Goal: Transaction & Acquisition: Purchase product/service

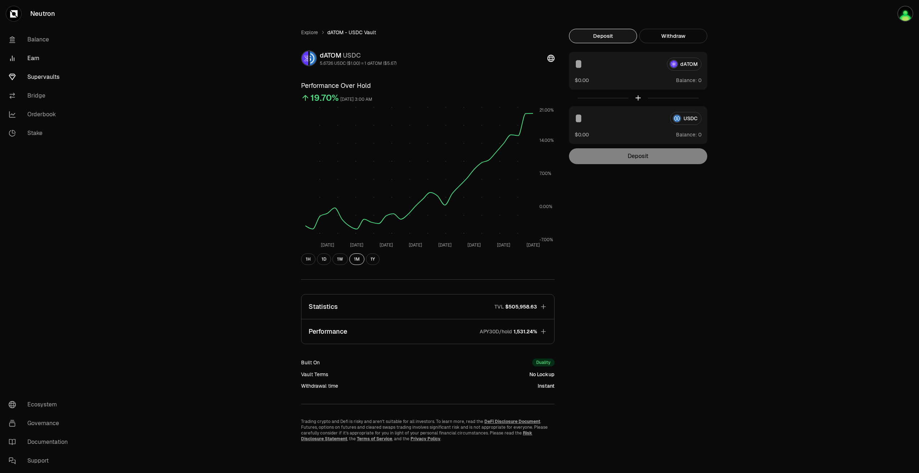
click at [31, 60] on link "Earn" at bounding box center [40, 58] width 75 height 19
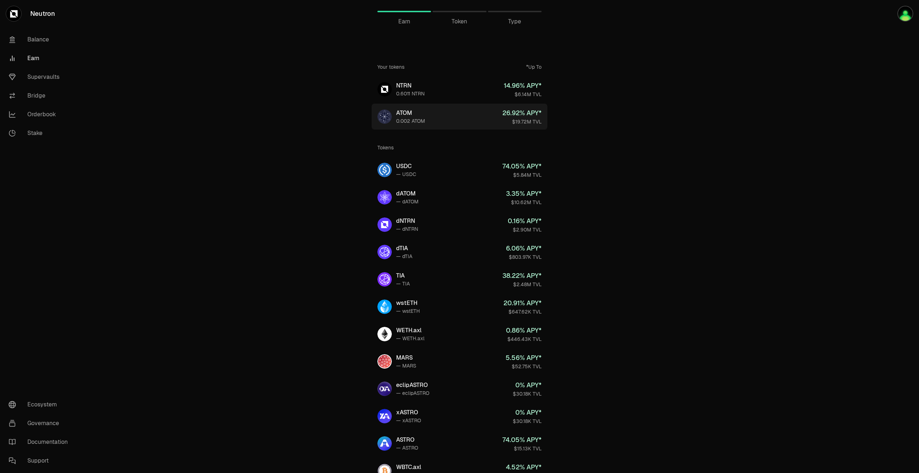
click at [409, 115] on div "ATOM" at bounding box center [410, 113] width 29 height 9
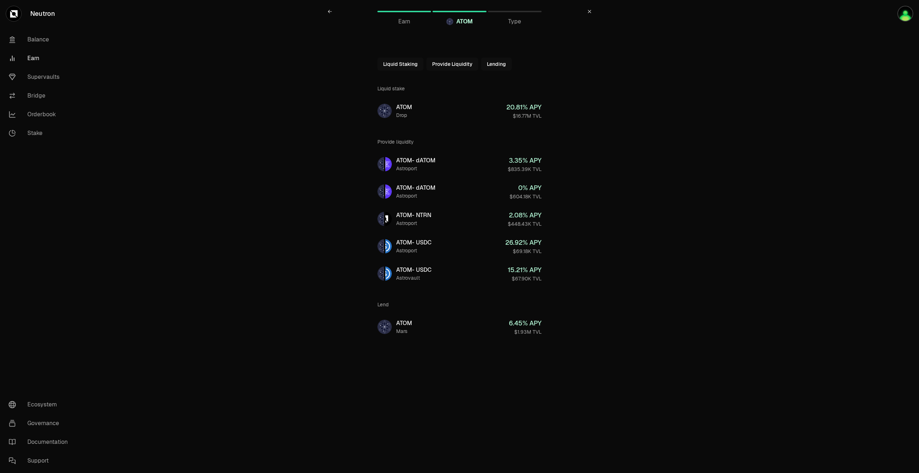
click at [409, 64] on button "Liquid Staking" at bounding box center [400, 64] width 46 height 13
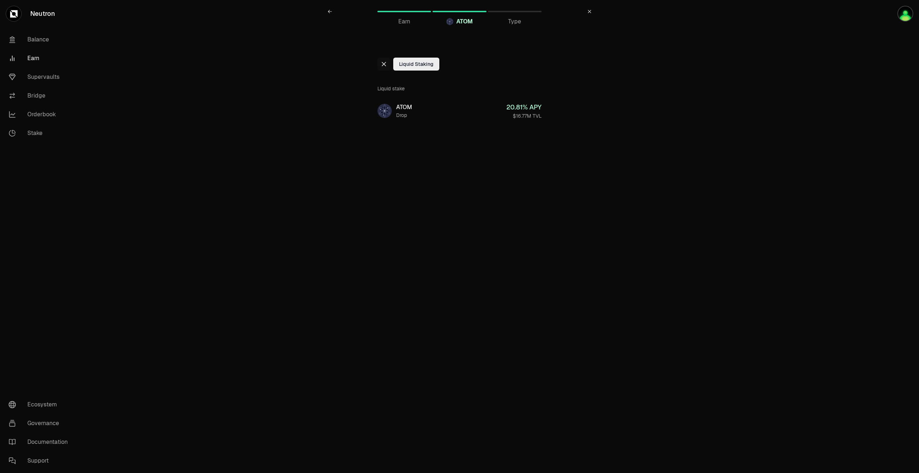
click at [408, 64] on button "Liquid Staking" at bounding box center [416, 64] width 46 height 13
click at [386, 62] on icon at bounding box center [384, 64] width 4 height 4
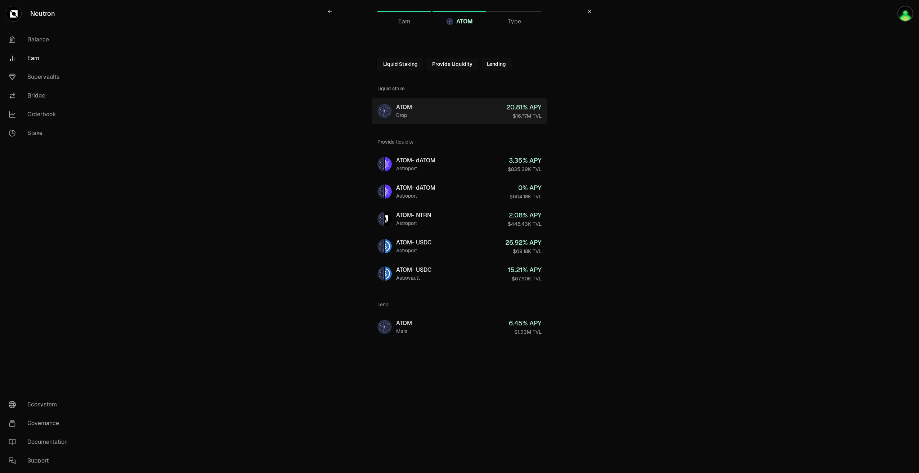
click at [396, 119] on link "ATOM Drop 20.81 % APY $16.77M TVL" at bounding box center [460, 111] width 176 height 26
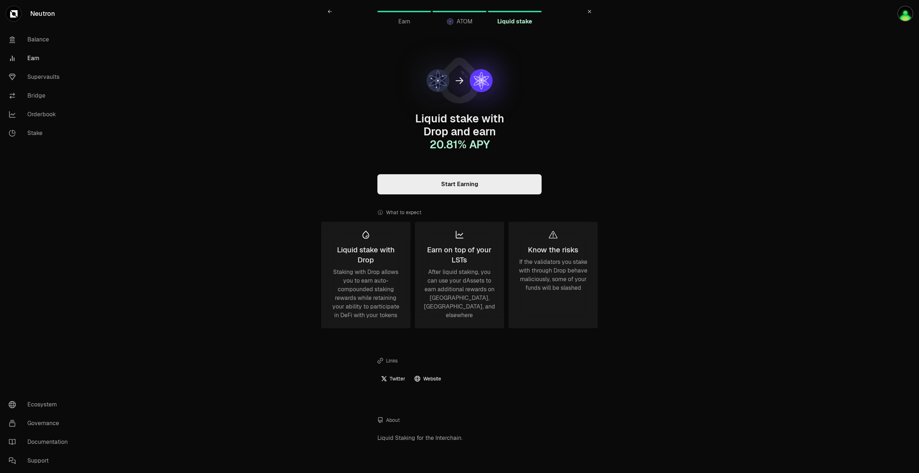
click at [485, 174] on link "Start Earning" at bounding box center [459, 184] width 164 height 20
click at [42, 75] on link "Supervaults" at bounding box center [40, 77] width 75 height 19
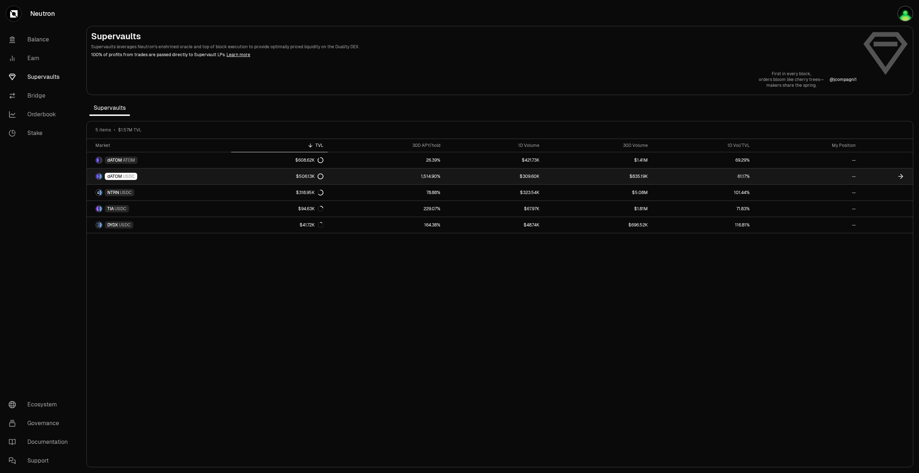
click at [201, 175] on link "dATOM USDC" at bounding box center [159, 176] width 144 height 16
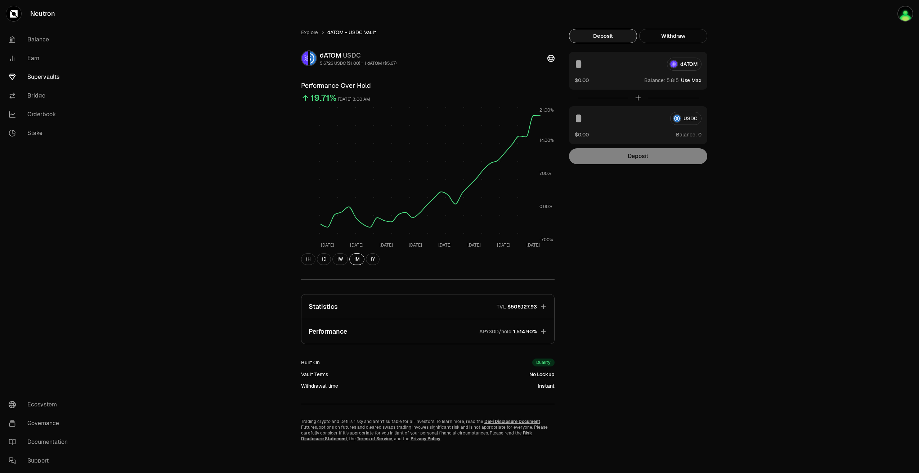
click at [692, 81] on button "Use Max" at bounding box center [691, 80] width 21 height 7
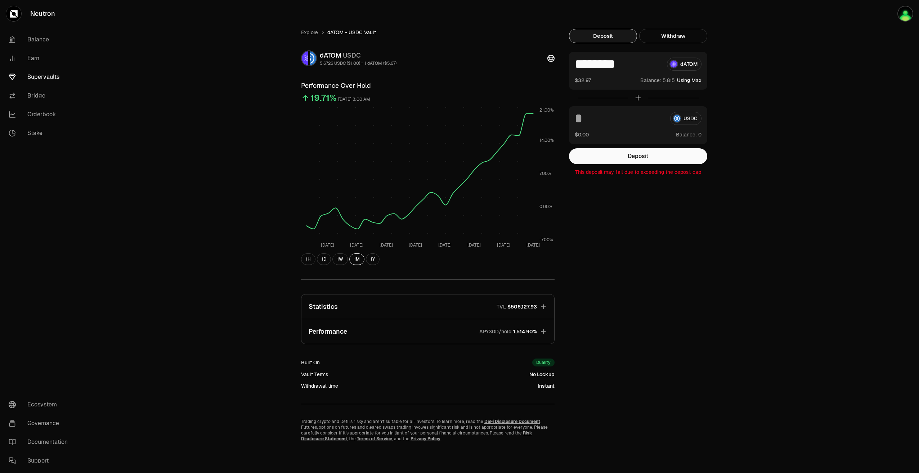
type input "********"
click at [691, 81] on button "Using Max" at bounding box center [689, 80] width 24 height 7
click at [58, 76] on link "Supervaults" at bounding box center [40, 77] width 75 height 19
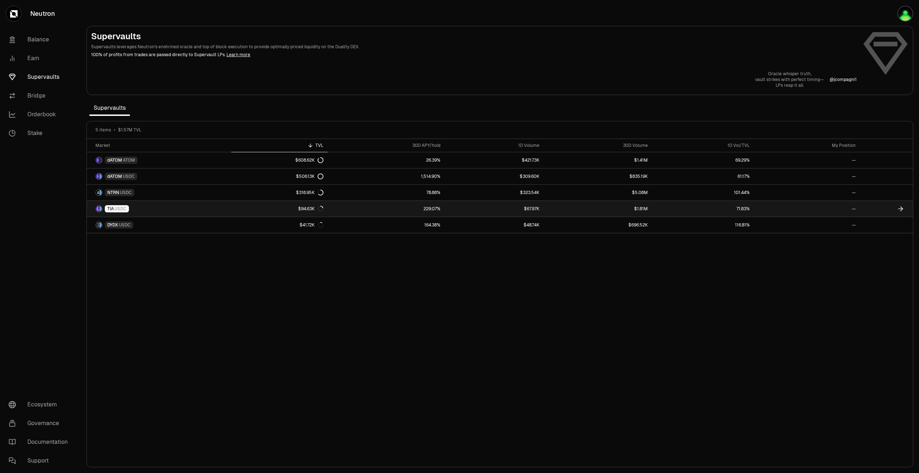
click at [312, 208] on div "$94.63K" at bounding box center [310, 209] width 25 height 6
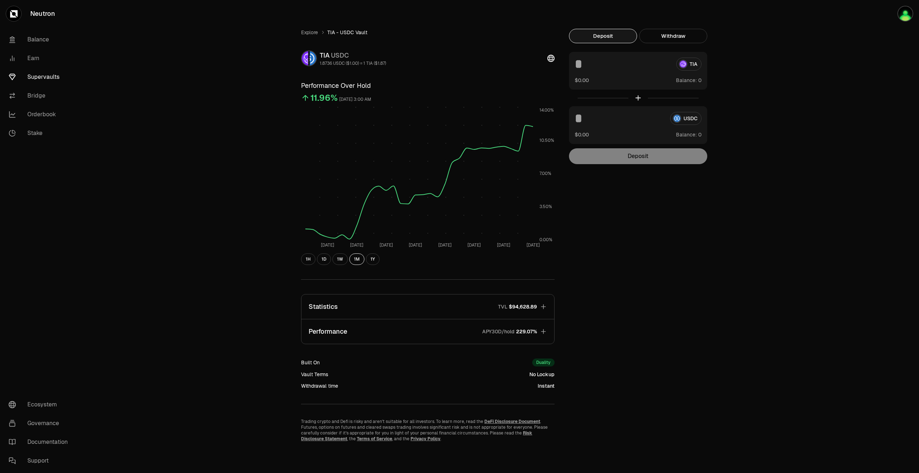
click at [32, 75] on link "Supervaults" at bounding box center [40, 77] width 75 height 19
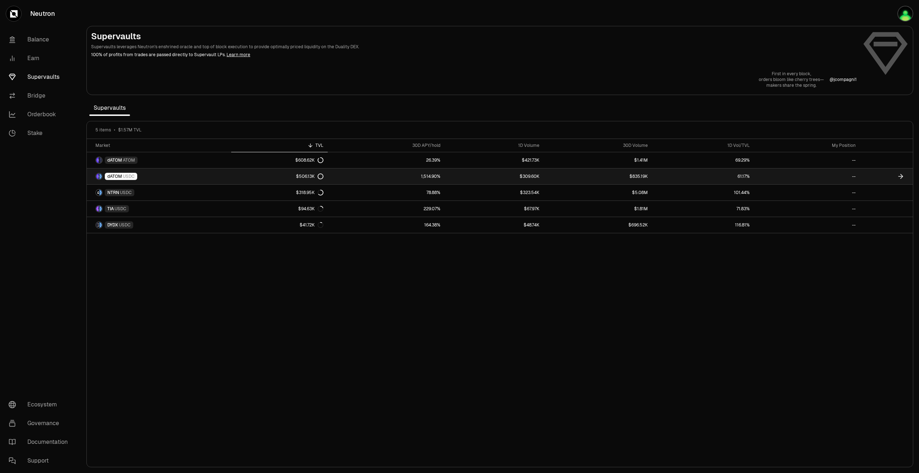
click at [309, 175] on div "$506.13K" at bounding box center [309, 177] width 27 height 6
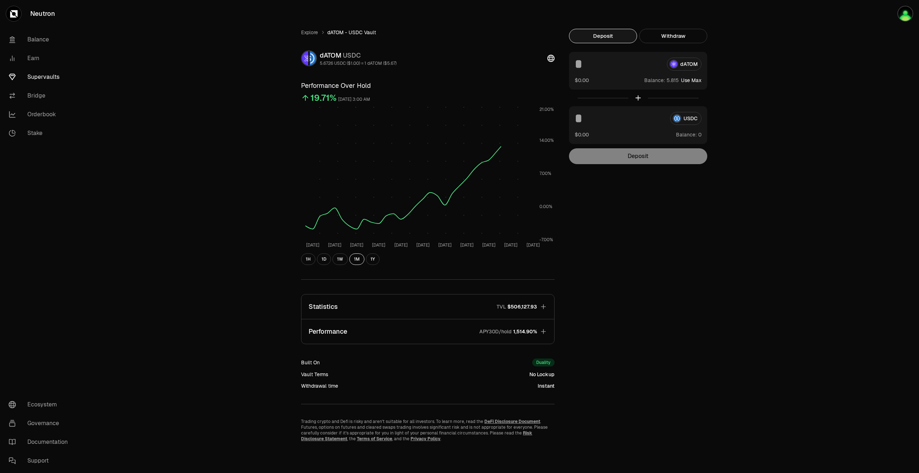
click at [680, 63] on div "dATOM" at bounding box center [638, 64] width 127 height 13
click at [687, 78] on button "Use Max" at bounding box center [691, 80] width 21 height 7
type input "********"
click at [645, 161] on button "Deposit" at bounding box center [638, 156] width 138 height 16
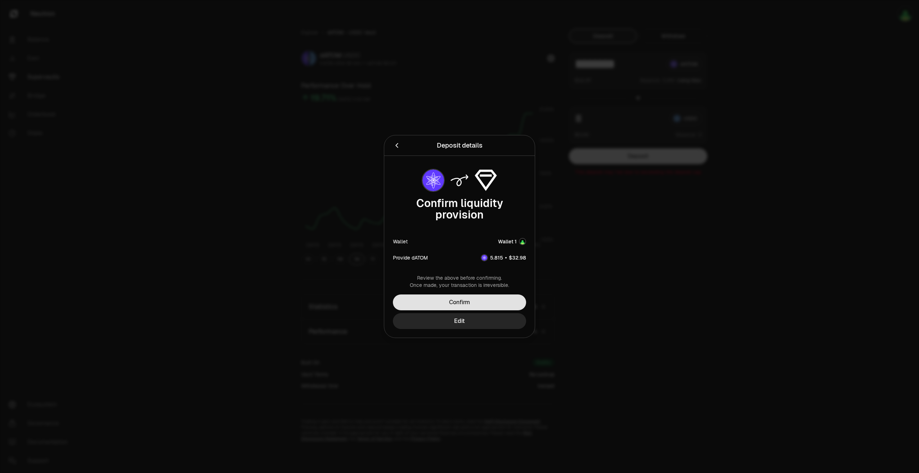
click at [462, 301] on button "Confirm" at bounding box center [459, 303] width 133 height 16
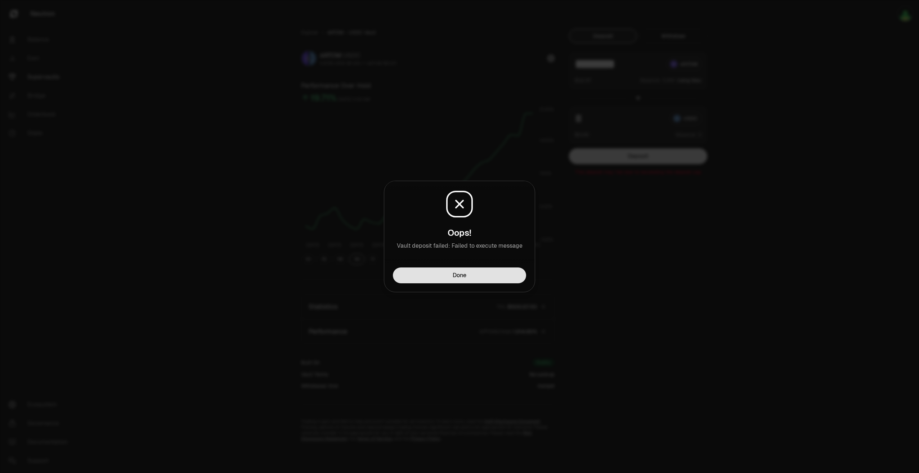
click at [465, 278] on button "Done" at bounding box center [459, 276] width 133 height 16
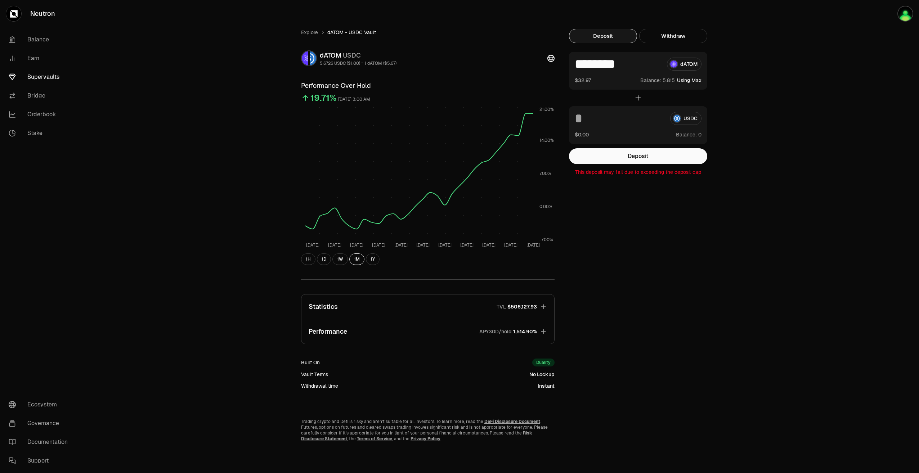
click at [539, 307] on button "Statistics TVL $506,127.93" at bounding box center [427, 307] width 253 height 24
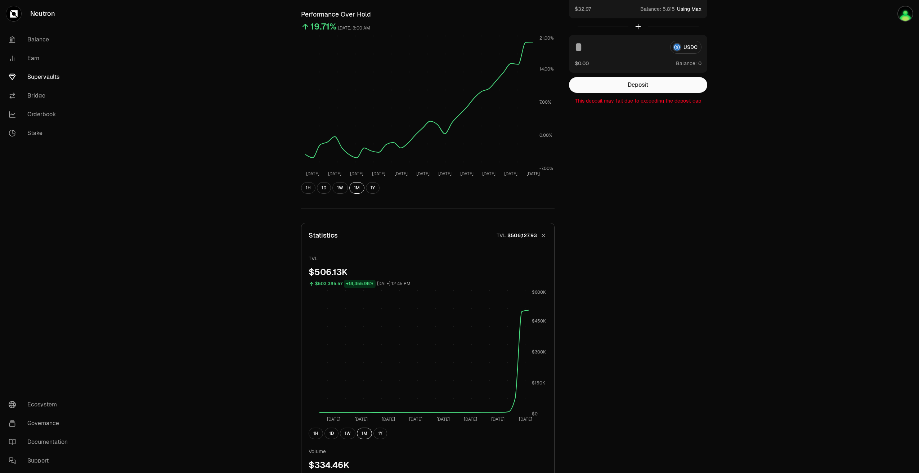
scroll to position [72, 0]
click at [530, 232] on span "$506,127.93" at bounding box center [522, 234] width 30 height 7
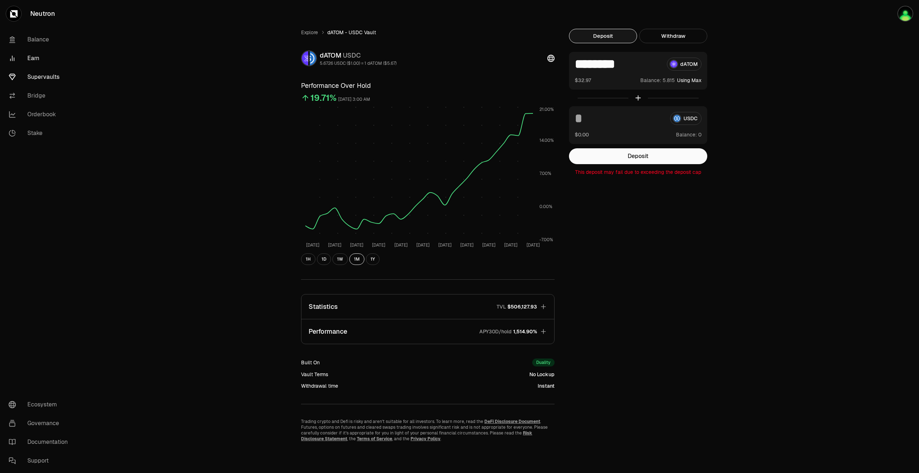
click at [35, 59] on link "Earn" at bounding box center [40, 58] width 75 height 19
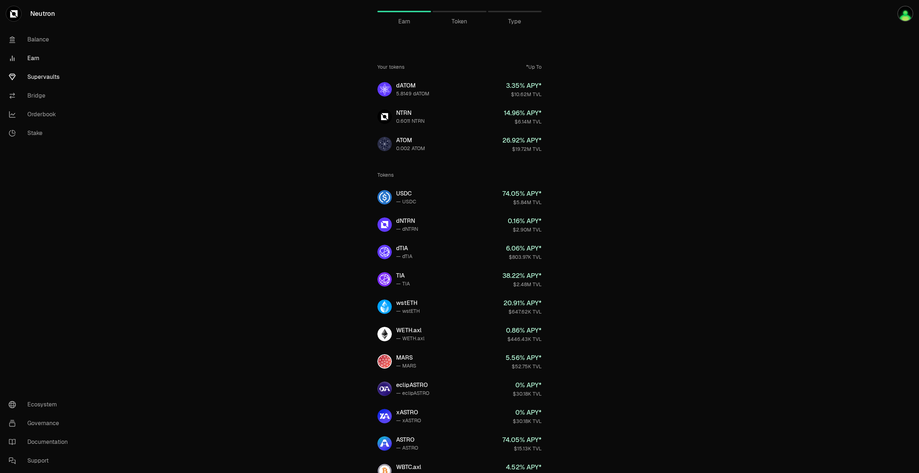
click at [35, 70] on link "Supervaults" at bounding box center [40, 77] width 75 height 19
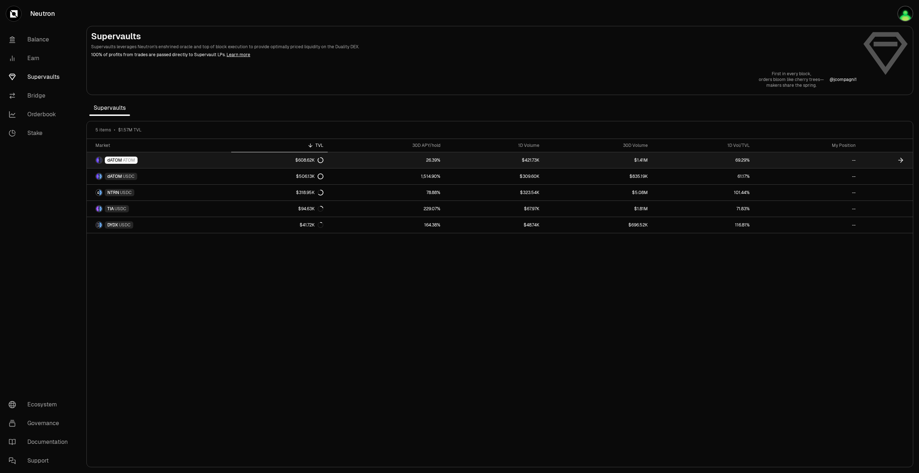
click at [311, 161] on div "$608.62K" at bounding box center [309, 160] width 28 height 6
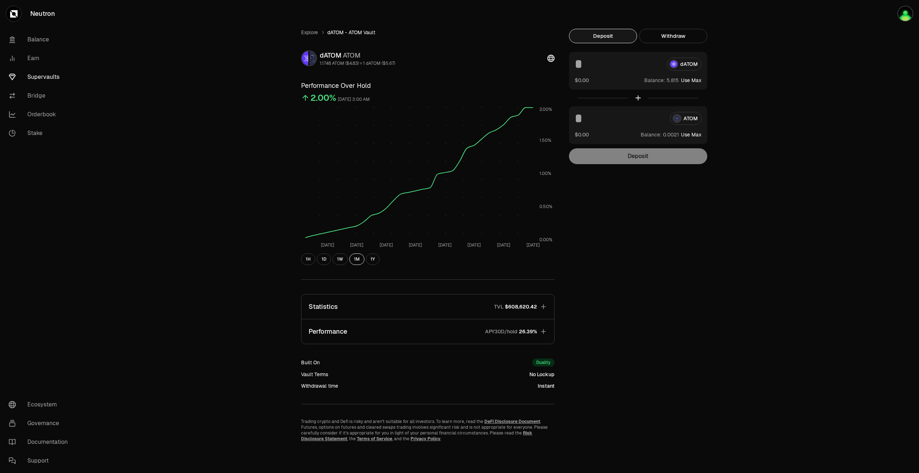
click at [696, 81] on button "Use Max" at bounding box center [691, 80] width 21 height 7
type input "********"
click at [22, 74] on link "Supervaults" at bounding box center [40, 77] width 75 height 19
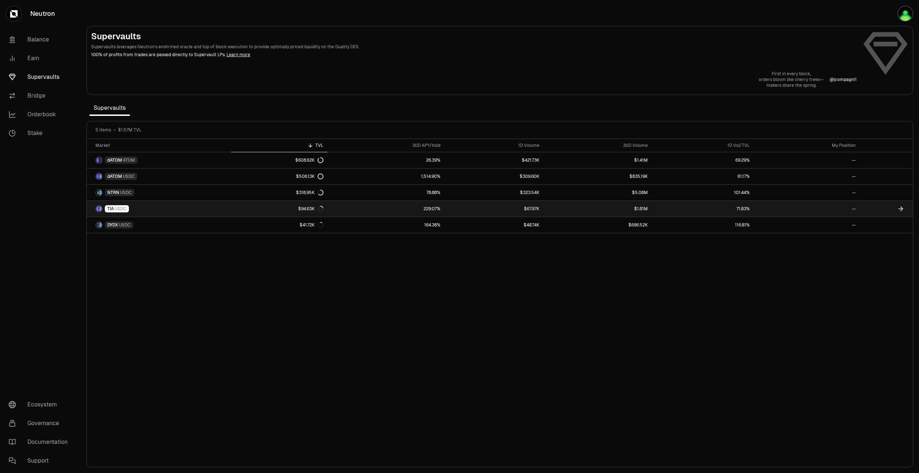
click at [313, 213] on link "$94.63K" at bounding box center [279, 209] width 96 height 16
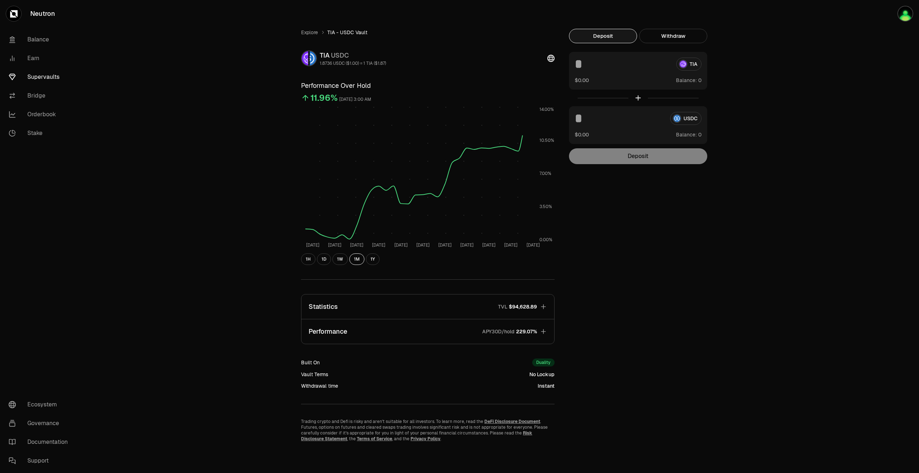
click at [50, 75] on link "Supervaults" at bounding box center [40, 77] width 75 height 19
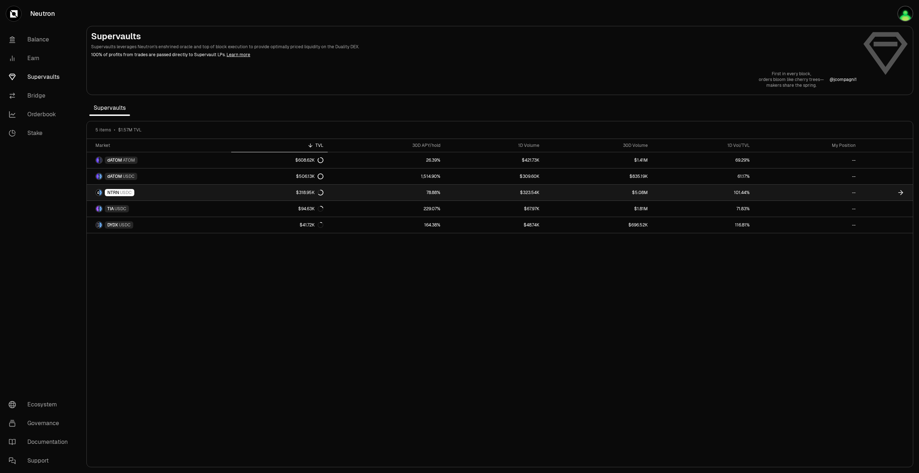
click at [302, 193] on div "$318.95K" at bounding box center [309, 193] width 27 height 6
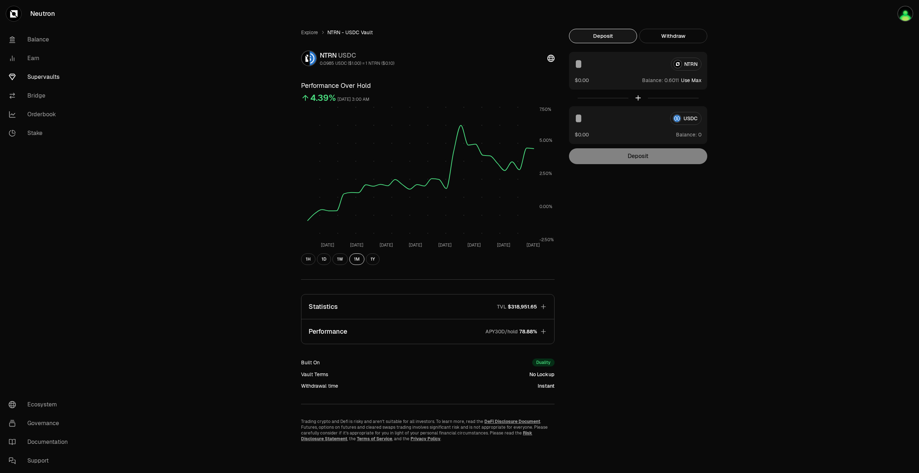
click at [55, 78] on link "Supervaults" at bounding box center [40, 77] width 75 height 19
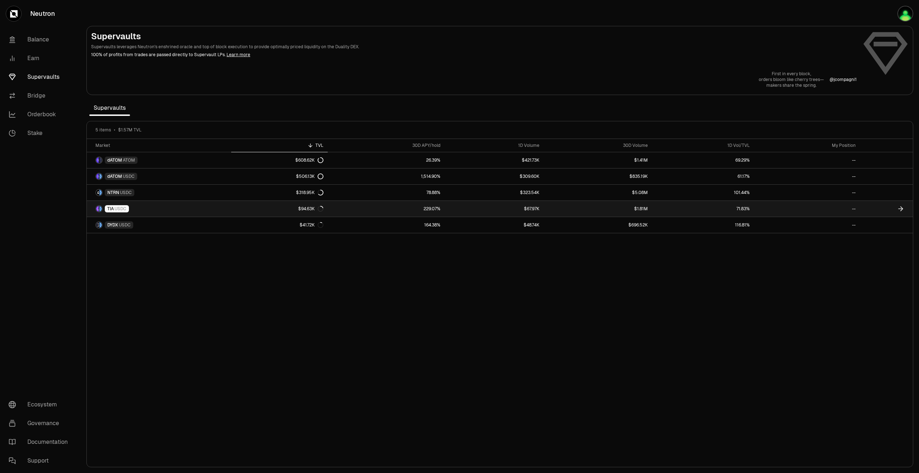
click at [365, 208] on link "229.07%" at bounding box center [386, 209] width 117 height 16
click at [338, 208] on link "229.07%" at bounding box center [386, 209] width 117 height 16
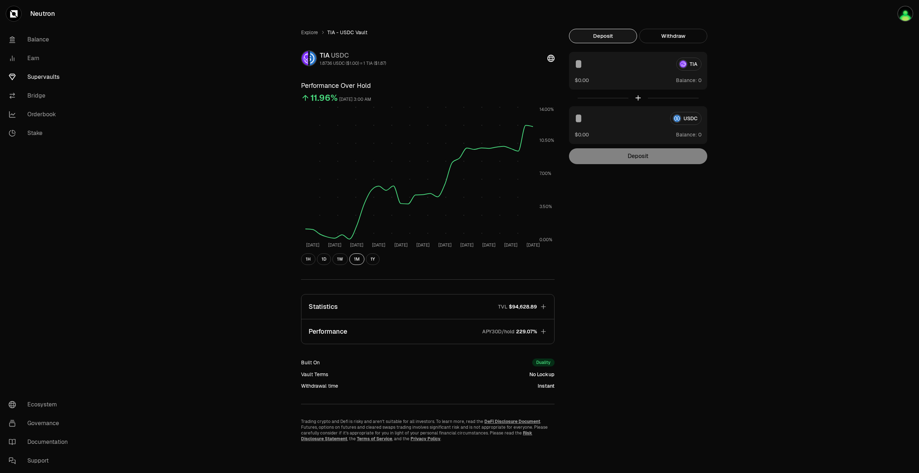
click at [48, 75] on link "Supervaults" at bounding box center [40, 77] width 75 height 19
click at [32, 120] on link "Orderbook" at bounding box center [40, 114] width 75 height 19
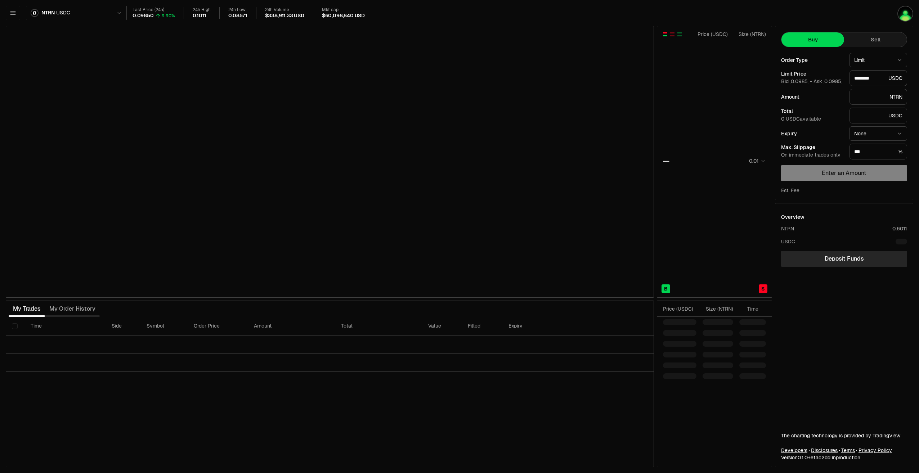
type input "********"
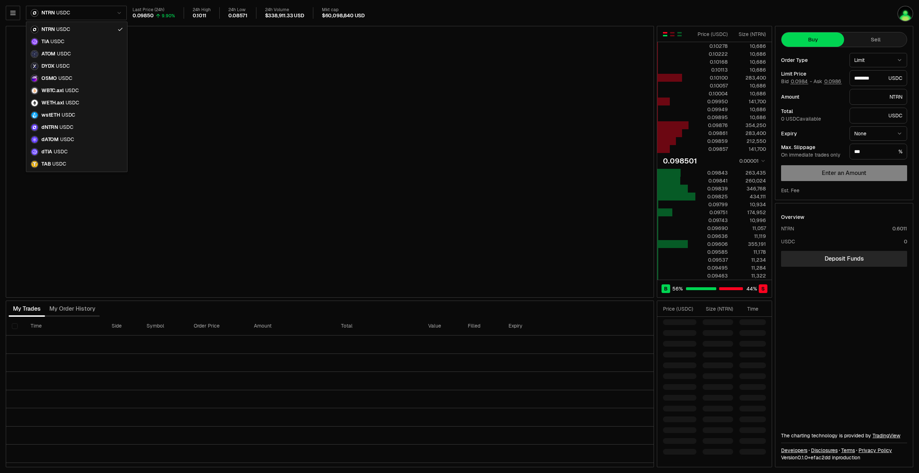
click at [102, 13] on html "Neutron Balance Earn Supervaults Bridge Orderbook Stake Ecosystem Governance Do…" at bounding box center [459, 236] width 919 height 473
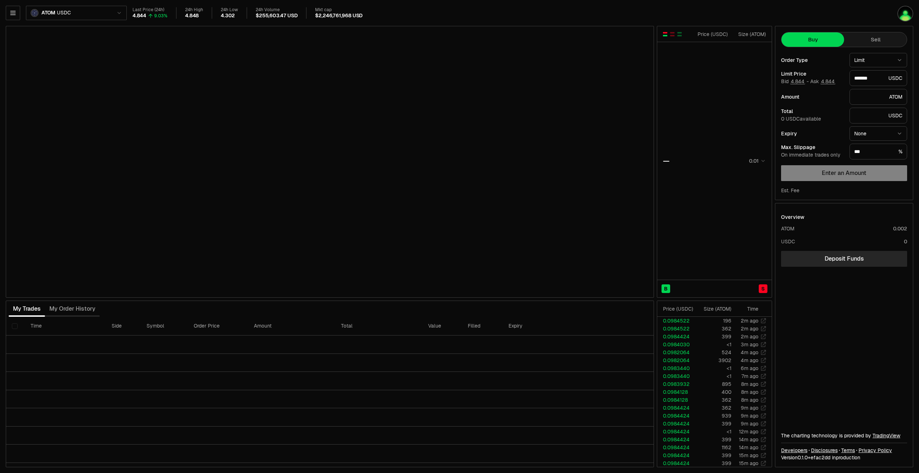
click at [64, 13] on html "Neutron Balance Earn Supervaults Bridge Orderbook Stake Ecosystem Governance Do…" at bounding box center [459, 236] width 919 height 473
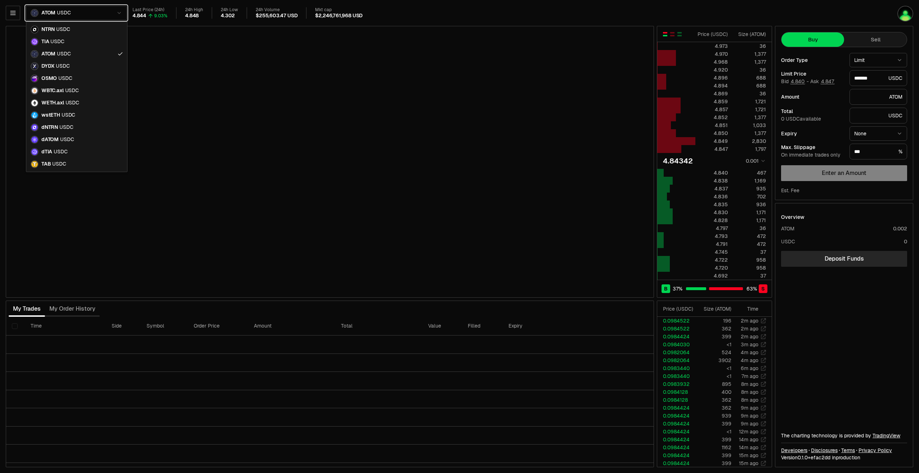
click at [75, 13] on html "Neutron Balance Earn Supervaults Bridge Orderbook Stake Ecosystem Governance Do…" at bounding box center [459, 236] width 919 height 473
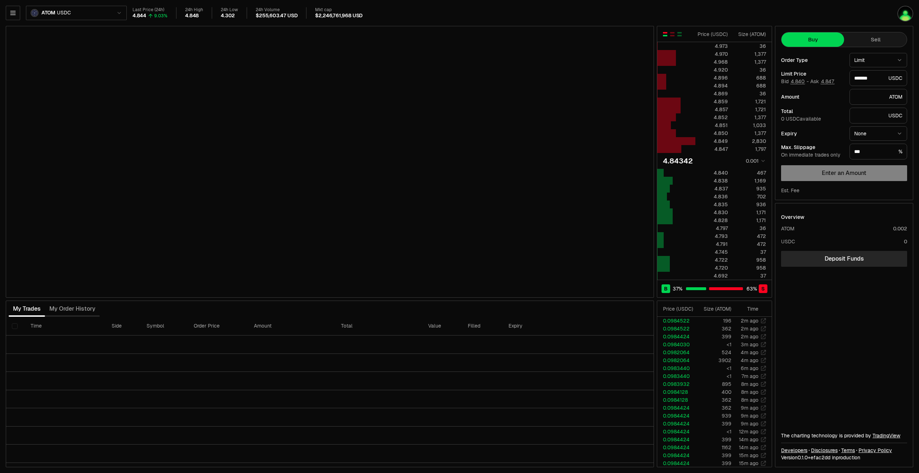
click at [862, 41] on button "Sell" at bounding box center [875, 39] width 63 height 14
click at [825, 43] on button "Buy" at bounding box center [812, 39] width 63 height 14
click at [872, 37] on button "Sell" at bounding box center [875, 39] width 63 height 14
type input "*******"
click at [790, 100] on button "6.830" at bounding box center [788, 100] width 15 height 6
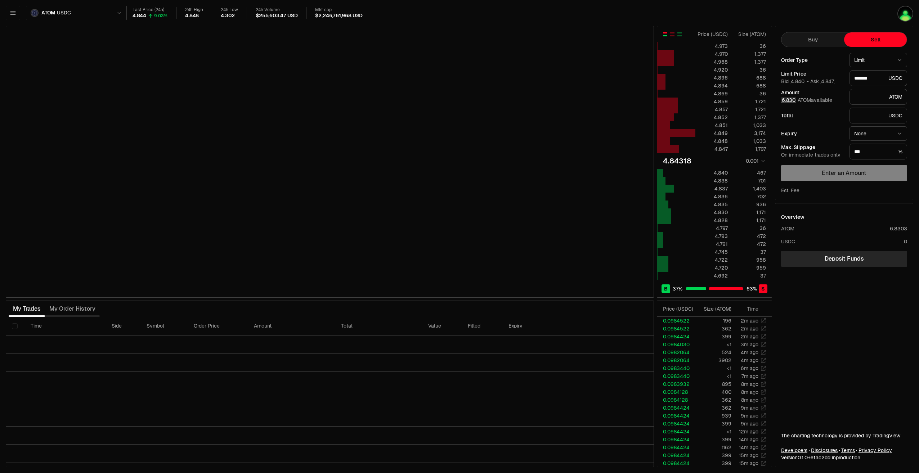
type input "*"
type input "********"
type input "*******"
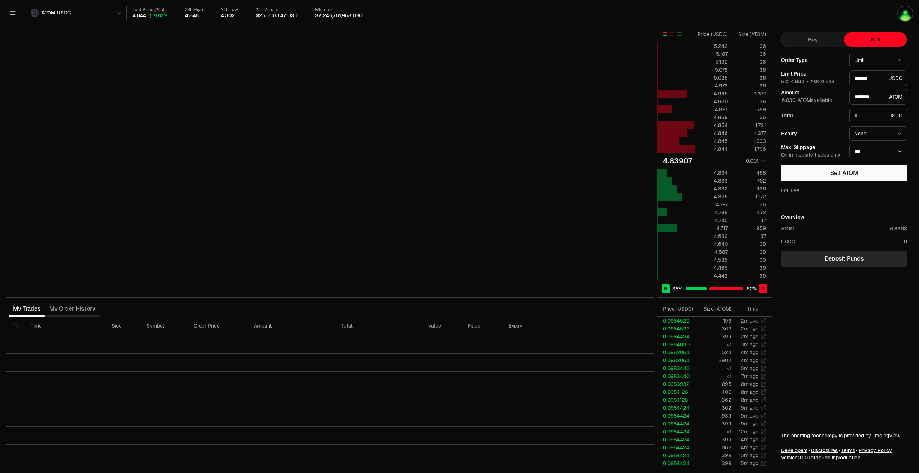
click at [876, 61] on html "Neutron Balance Earn Supervaults Bridge Orderbook Stake Ecosystem Governance Do…" at bounding box center [459, 236] width 919 height 473
select select "******"
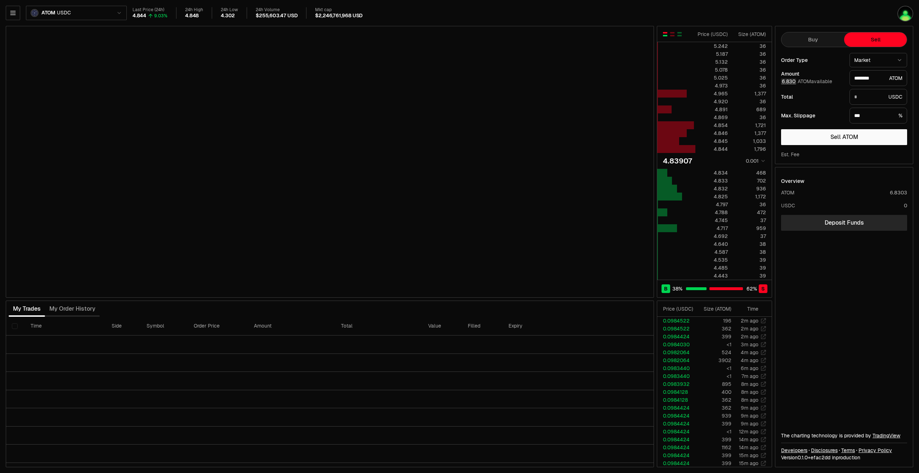
click at [792, 81] on button "6.830" at bounding box center [788, 81] width 15 height 6
click at [789, 82] on button "6.830" at bounding box center [788, 81] width 15 height 6
click at [790, 82] on button "6.830" at bounding box center [788, 81] width 15 height 6
click at [15, 13] on icon "button" at bounding box center [12, 12] width 7 height 7
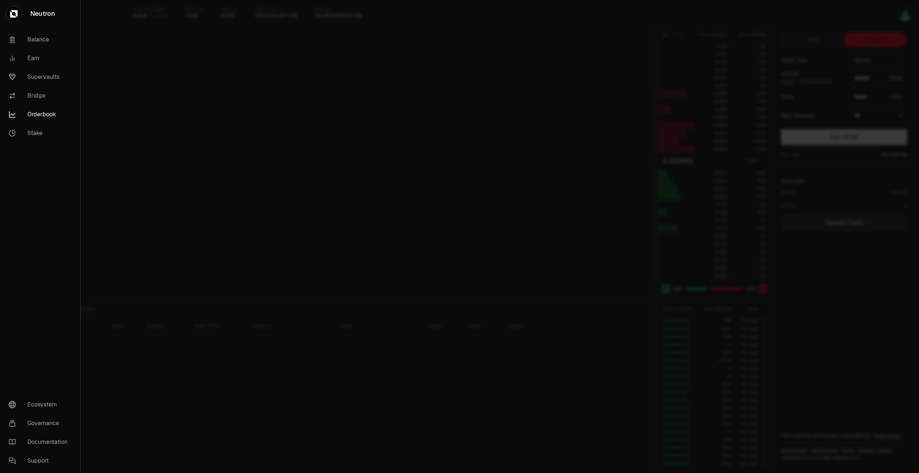
drag, startPoint x: 15, startPoint y: 13, endPoint x: 102, endPoint y: 0, distance: 87.8
click at [15, 13] on icon at bounding box center [14, 14] width 8 height 8
type input "*******"
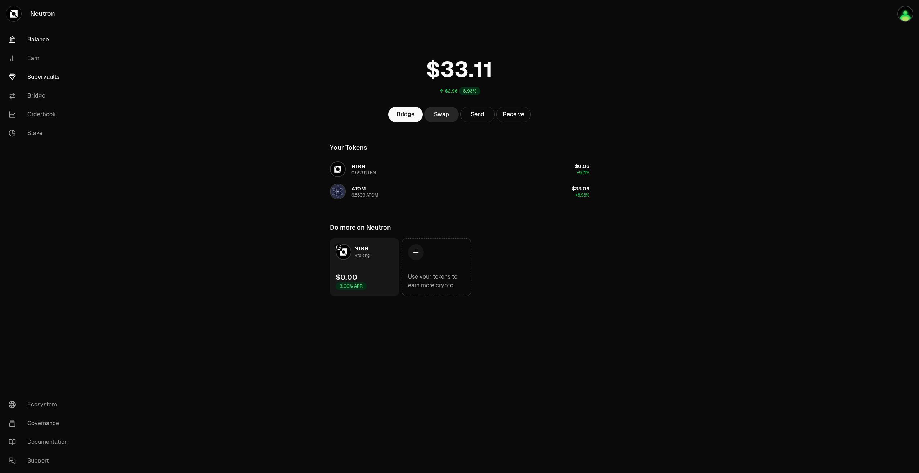
click at [37, 80] on link "Supervaults" at bounding box center [40, 77] width 75 height 19
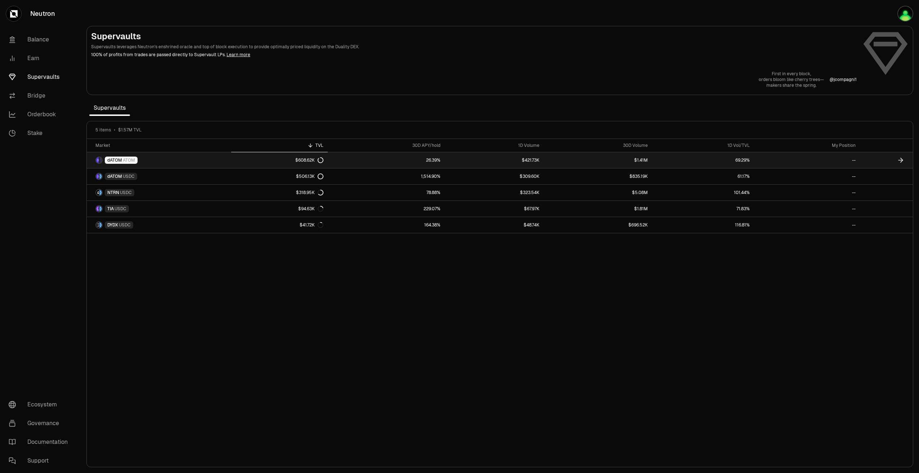
click at [129, 161] on span "ATOM" at bounding box center [129, 160] width 12 height 6
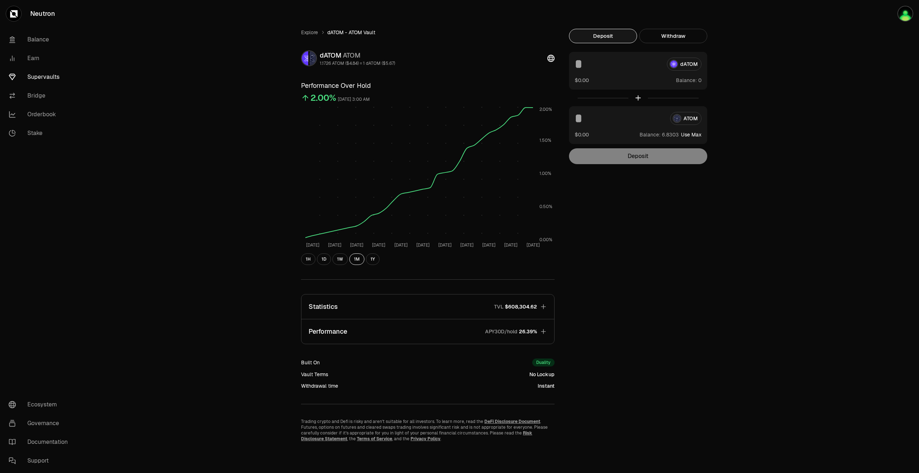
click at [45, 80] on link "Supervaults" at bounding box center [40, 77] width 75 height 19
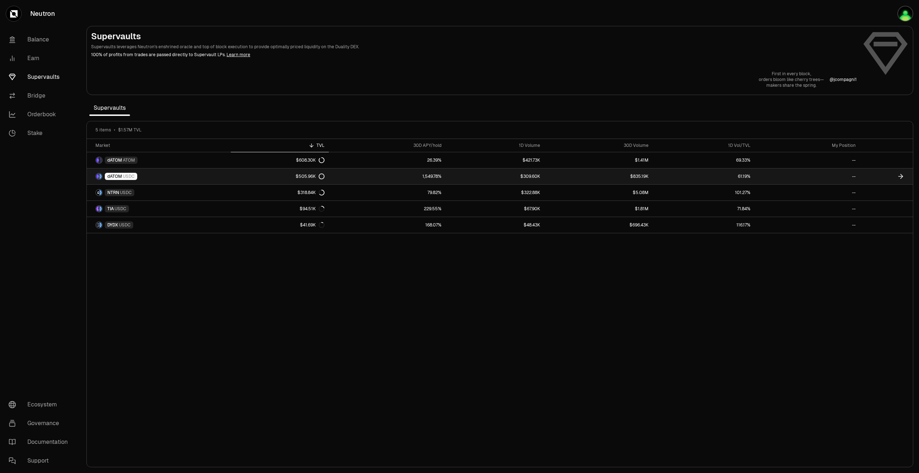
click at [304, 175] on div "$505.96K" at bounding box center [310, 177] width 29 height 6
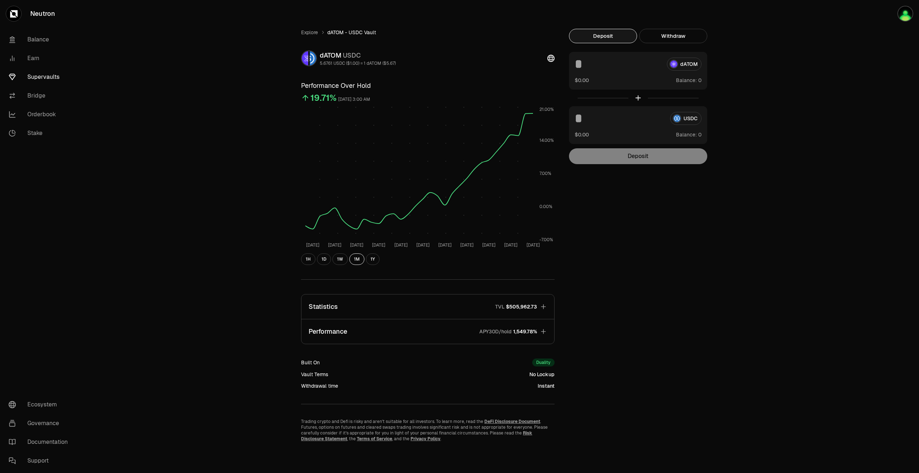
click at [25, 73] on link "Supervaults" at bounding box center [40, 77] width 75 height 19
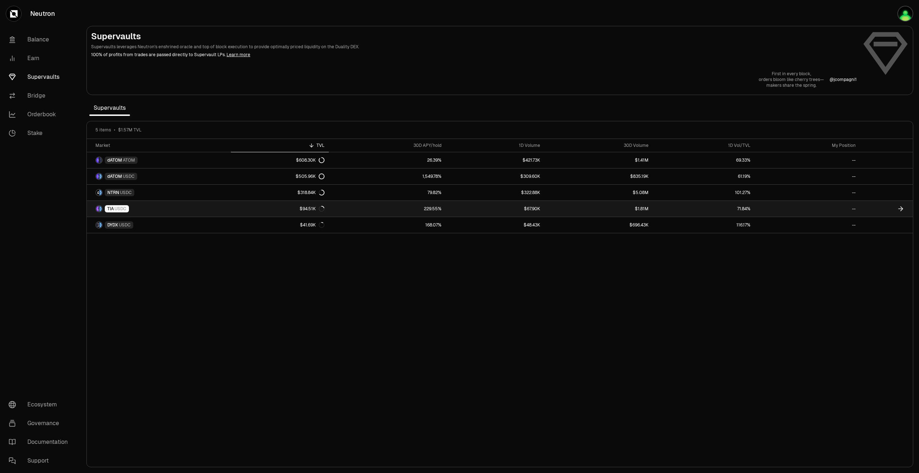
click at [115, 210] on span "USDC" at bounding box center [120, 209] width 12 height 6
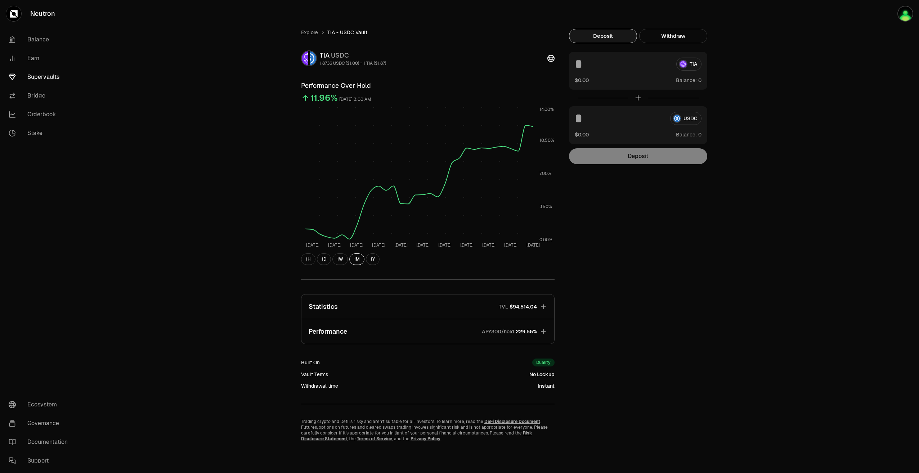
click at [618, 33] on button "Deposit" at bounding box center [603, 36] width 68 height 14
click at [604, 76] on div "TIA $0.00 Balance:" at bounding box center [638, 71] width 138 height 38
click at [570, 73] on div "TIA $0.00 Balance:" at bounding box center [638, 71] width 138 height 38
click at [35, 40] on link "Balance" at bounding box center [40, 39] width 75 height 19
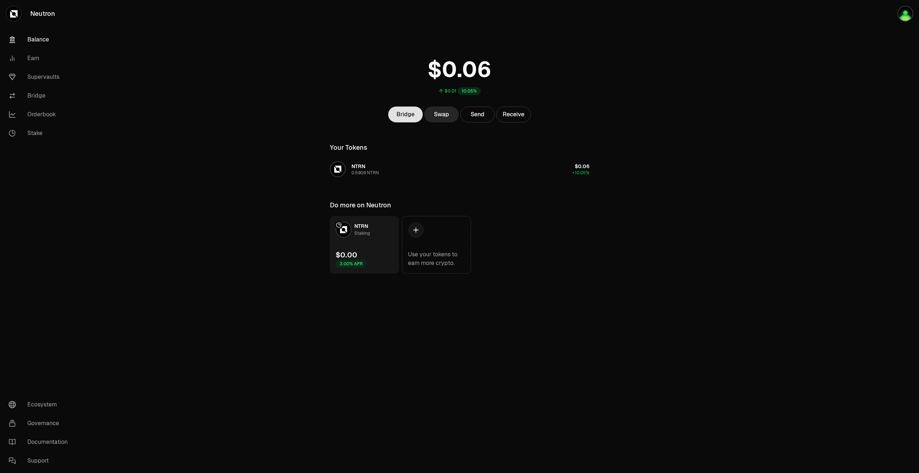
click at [404, 118] on link "Bridge" at bounding box center [405, 115] width 35 height 16
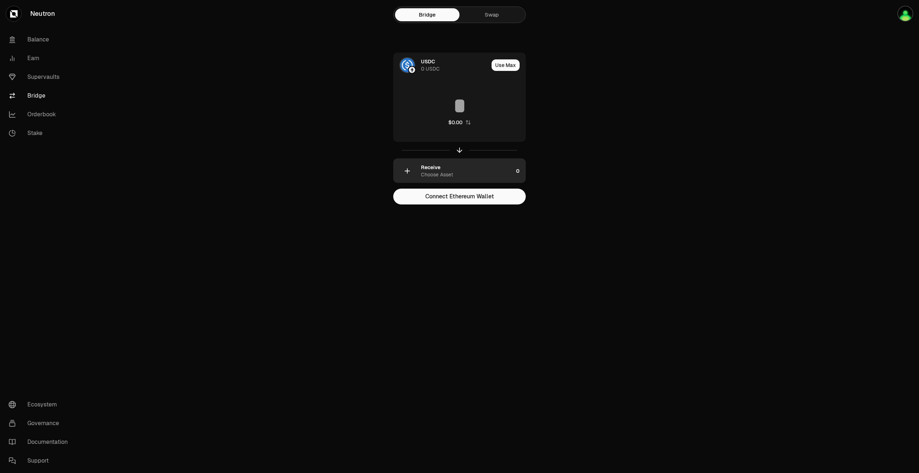
click at [468, 169] on div "Receive Choose Asset" at bounding box center [467, 171] width 92 height 14
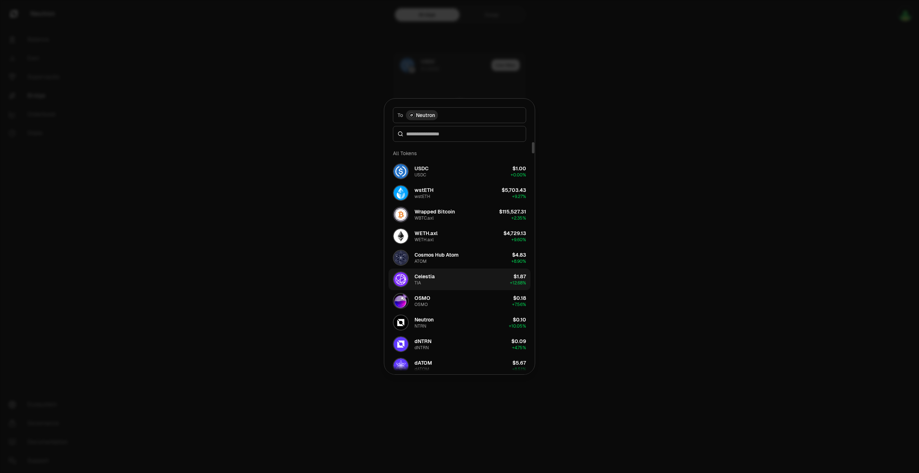
click at [426, 278] on div "Celestia" at bounding box center [424, 276] width 20 height 7
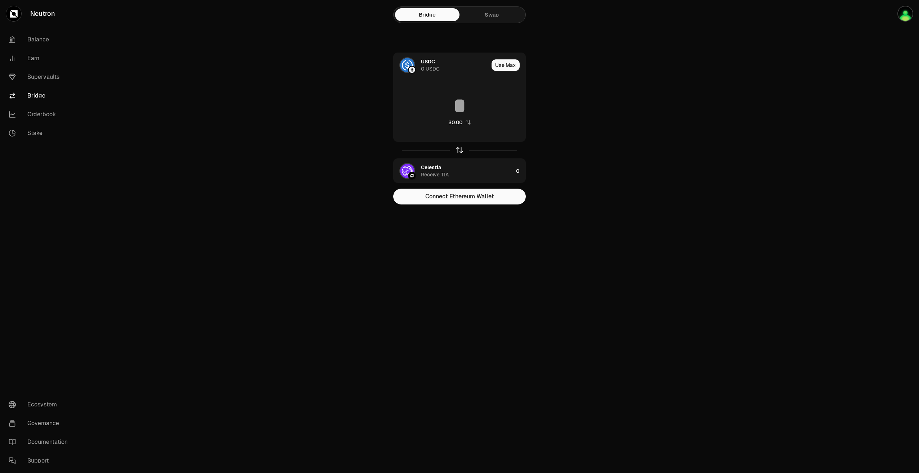
click at [461, 149] on icon "button" at bounding box center [459, 149] width 5 height 2
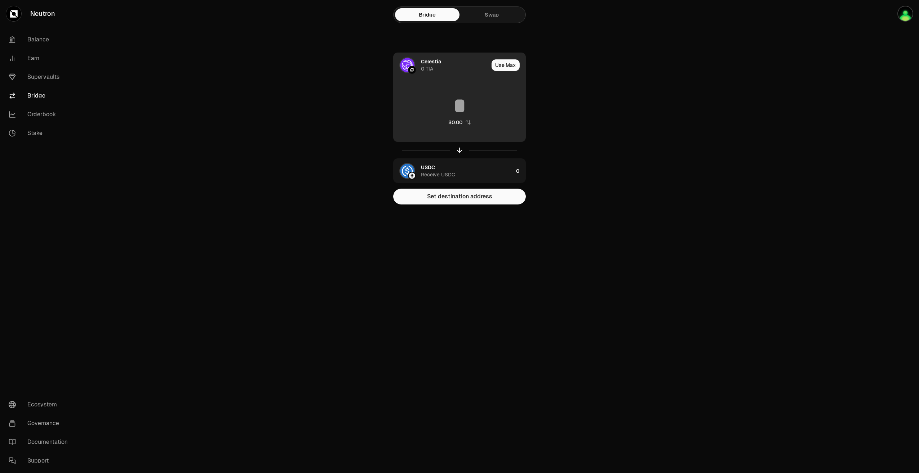
click at [415, 67] on div at bounding box center [412, 70] width 8 height 8
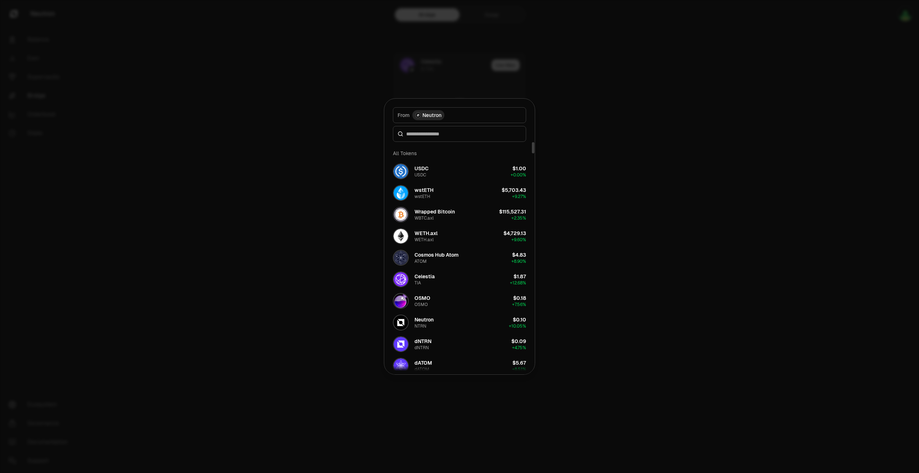
click at [417, 112] on div "Neutron" at bounding box center [428, 115] width 32 height 10
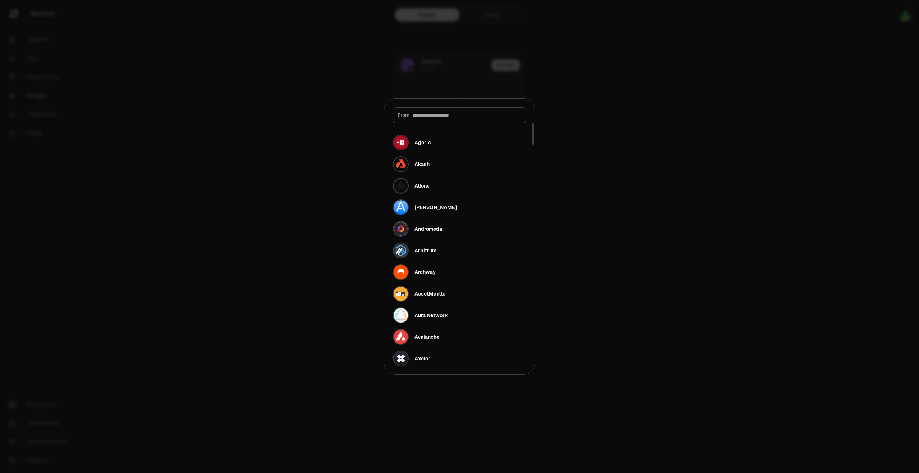
click at [454, 109] on div "From" at bounding box center [459, 115] width 133 height 16
click at [445, 122] on div "From" at bounding box center [459, 115] width 133 height 16
click at [446, 120] on div "From" at bounding box center [459, 115] width 133 height 16
click at [448, 116] on input at bounding box center [466, 115] width 109 height 7
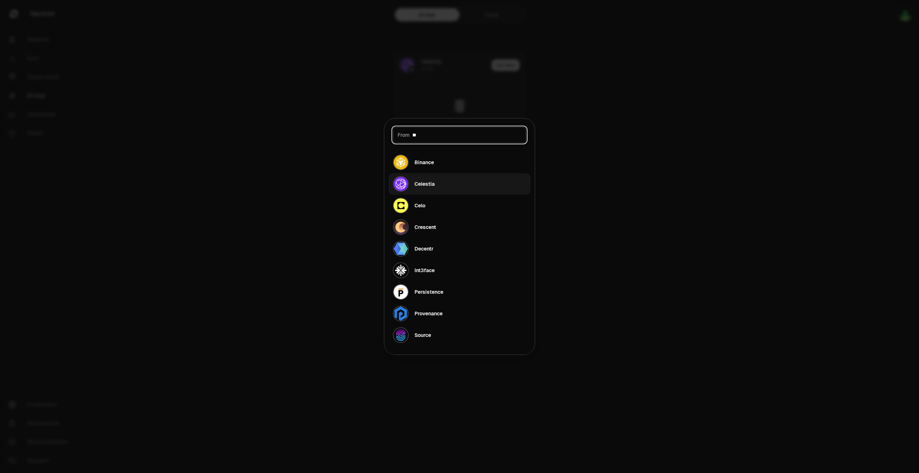
type input "**"
click at [418, 188] on div "Celestia" at bounding box center [414, 184] width 42 height 16
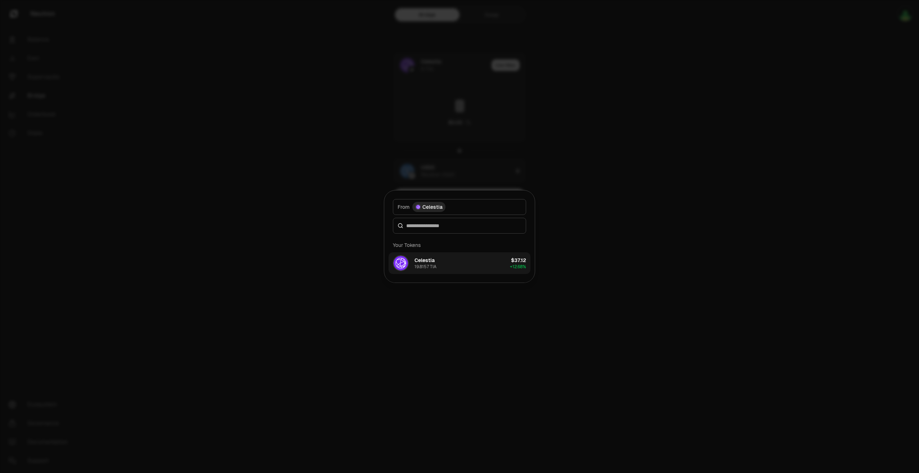
click at [443, 262] on button "Celestia 19.8157 TIA $37.12 + 12.68%" at bounding box center [459, 263] width 142 height 22
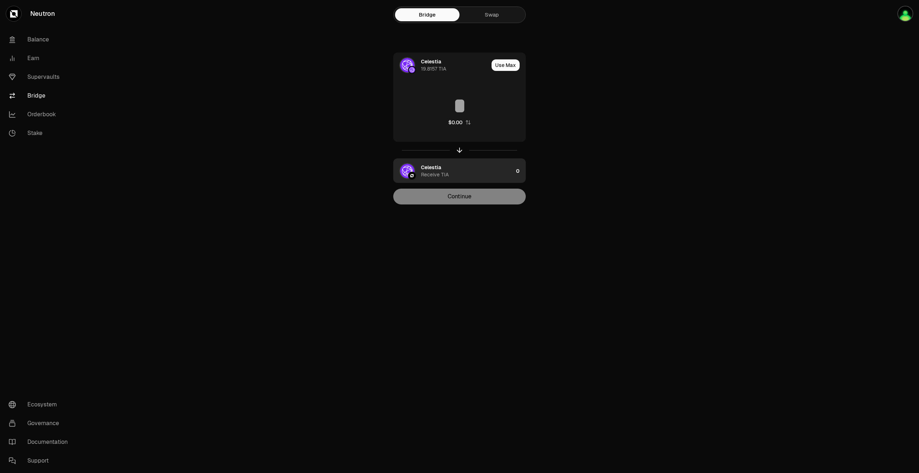
click at [489, 175] on div "Celestia Receive TIA" at bounding box center [467, 171] width 92 height 14
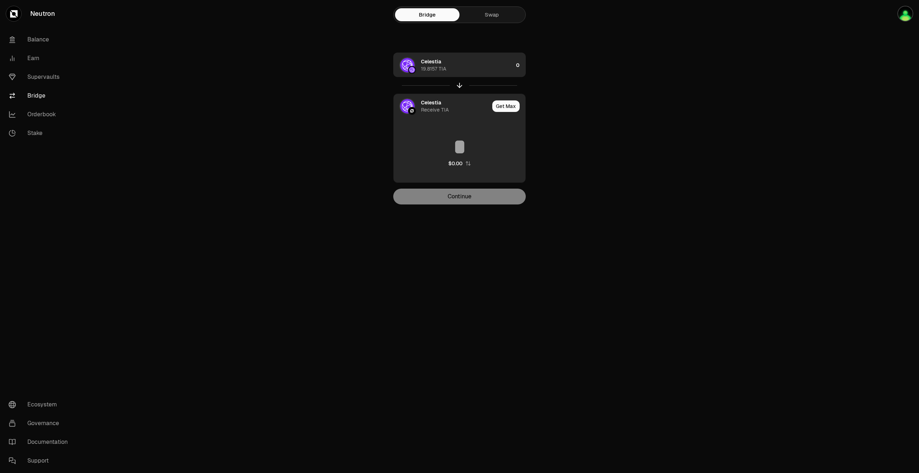
click at [477, 73] on div "Celestia 19.8157 TIA" at bounding box center [454, 65] width 120 height 24
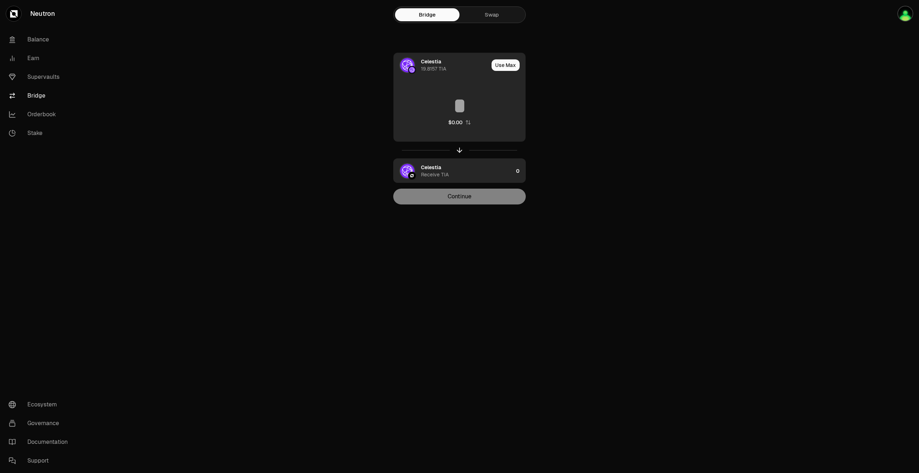
click at [471, 110] on input at bounding box center [460, 106] width 132 height 22
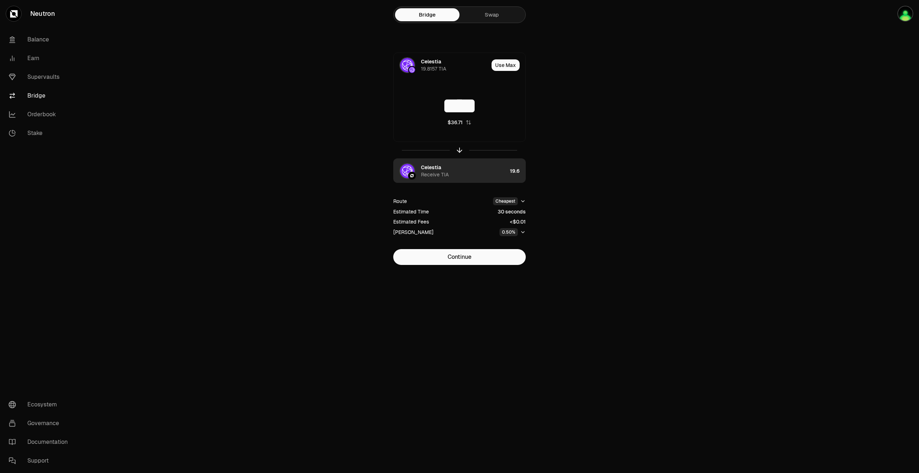
type input "****"
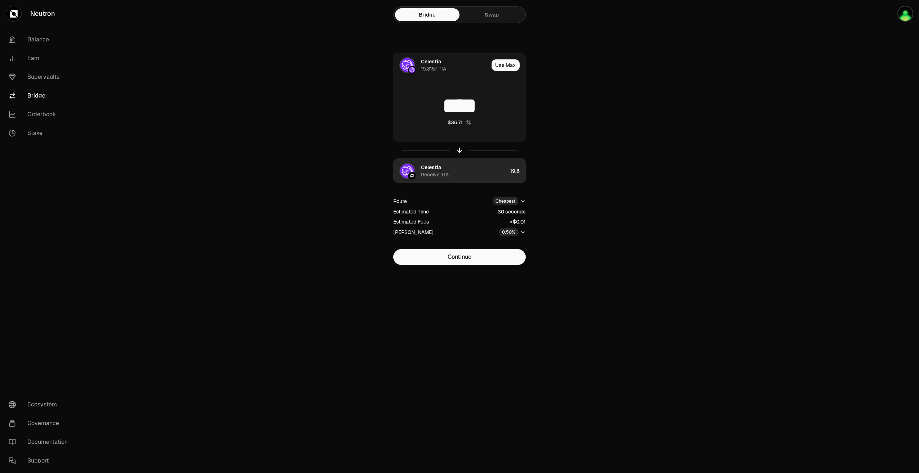
click at [473, 166] on div "Celestia Receive TIA" at bounding box center [464, 171] width 86 height 14
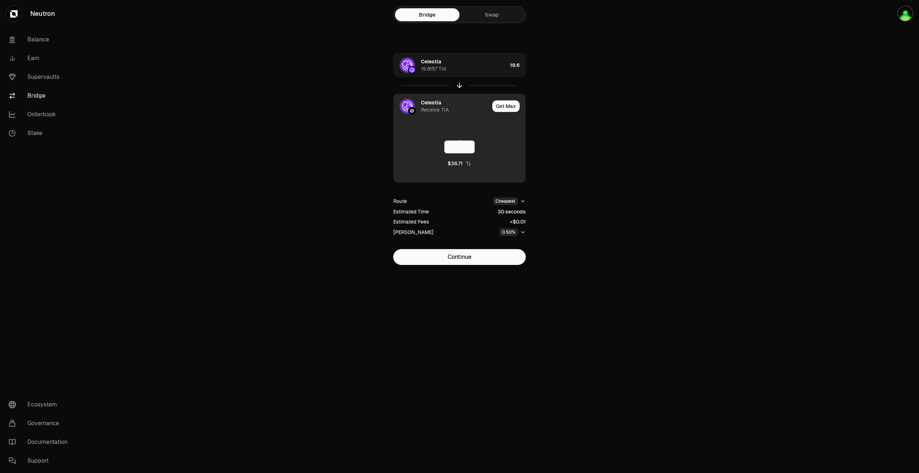
click at [269, 156] on main "Bridge Swap Celestia 19.8157 TIA 19.6 Celestia Receive TIA Get Max **** $36.71 …" at bounding box center [500, 147] width 838 height 294
click at [455, 250] on button "Continue" at bounding box center [459, 257] width 132 height 16
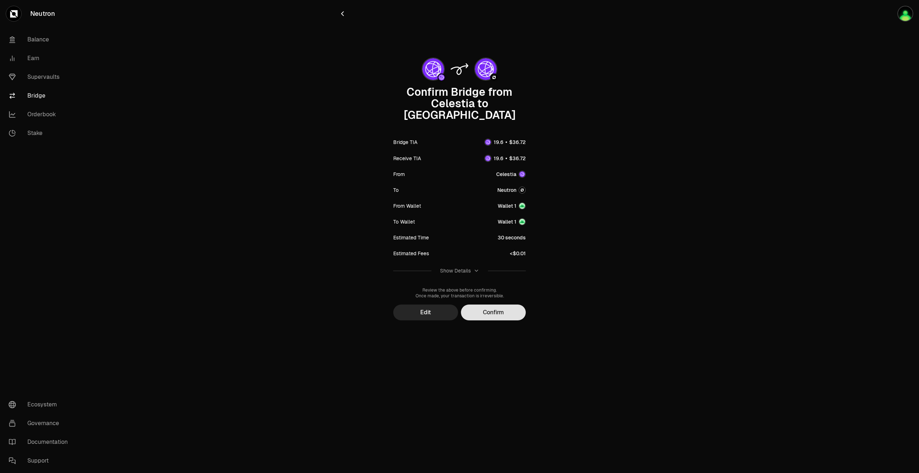
click at [504, 305] on button "Confirm" at bounding box center [493, 313] width 65 height 16
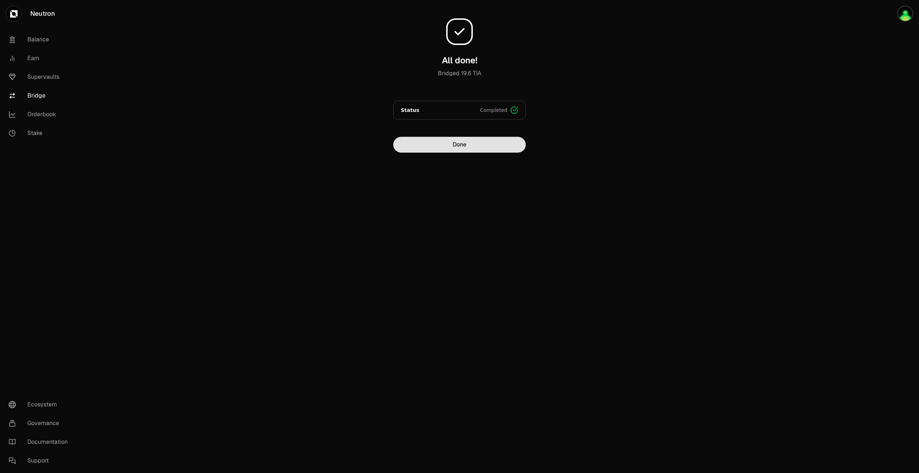
click at [461, 146] on button "Done" at bounding box center [459, 145] width 132 height 16
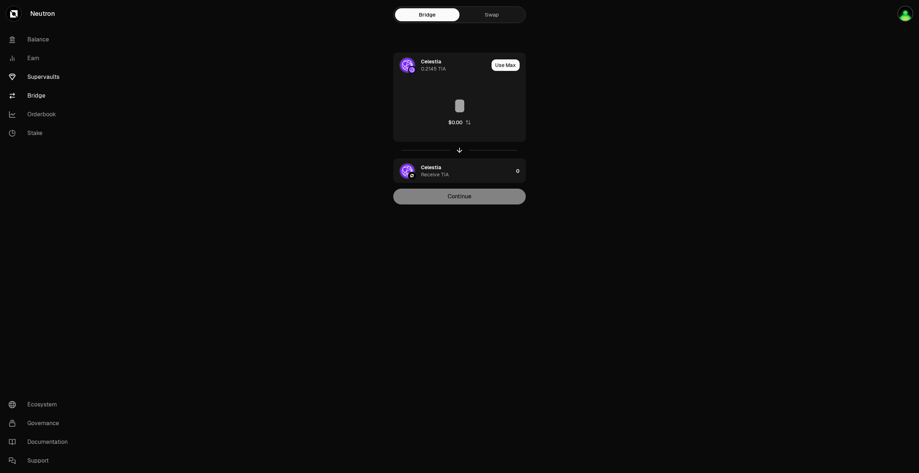
click at [30, 74] on link "Supervaults" at bounding box center [40, 77] width 75 height 19
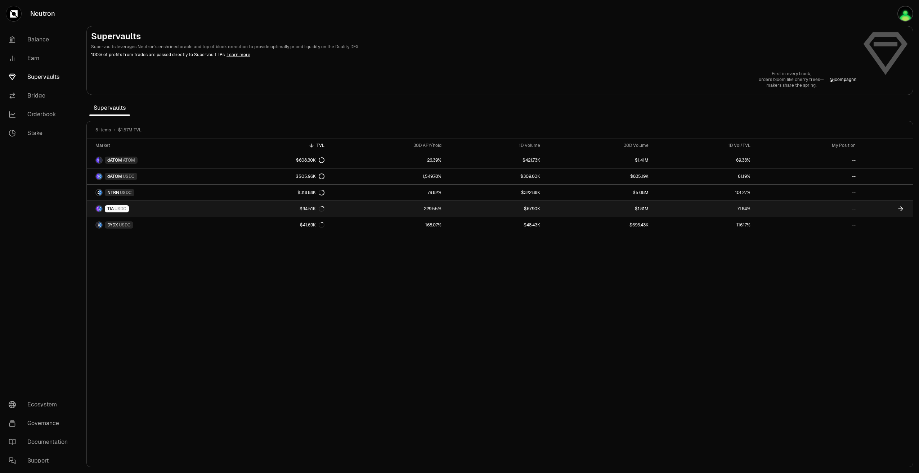
click at [293, 209] on link "$94.51K" at bounding box center [280, 209] width 98 height 16
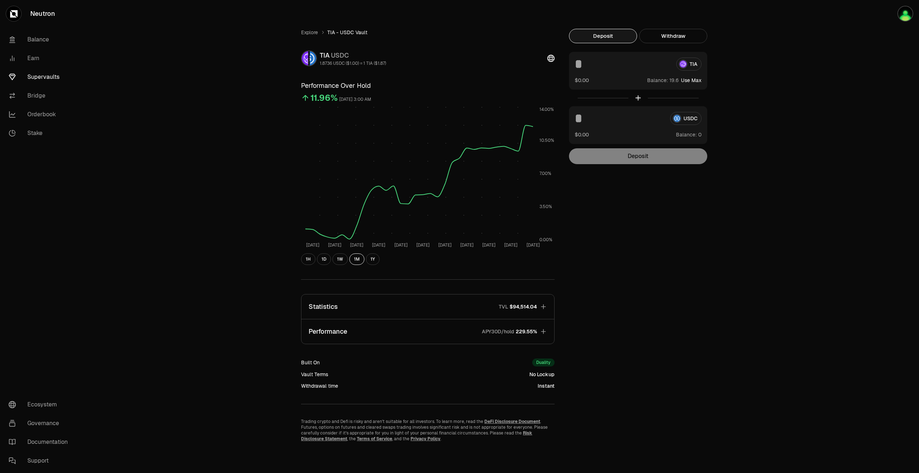
click at [695, 79] on button "Use Max" at bounding box center [691, 80] width 21 height 7
type input "****"
click at [642, 158] on button "Deposit" at bounding box center [638, 156] width 138 height 16
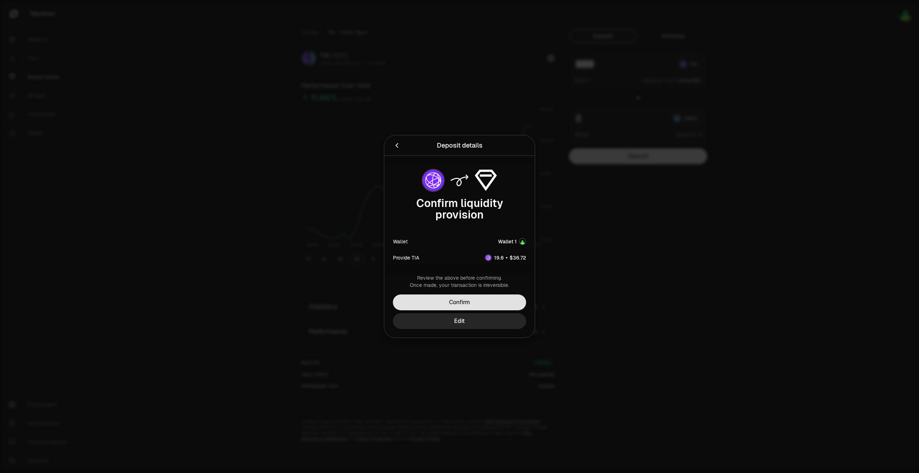
click at [477, 301] on button "Confirm" at bounding box center [459, 303] width 133 height 16
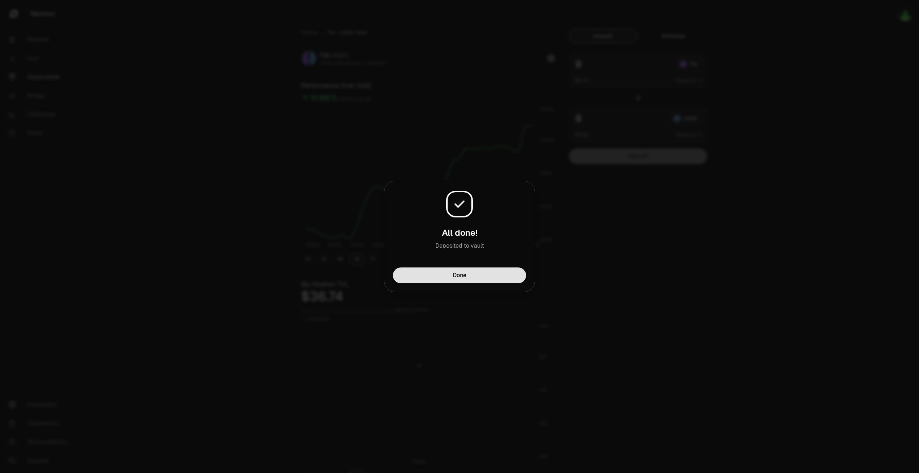
click at [488, 275] on button "Done" at bounding box center [459, 276] width 133 height 16
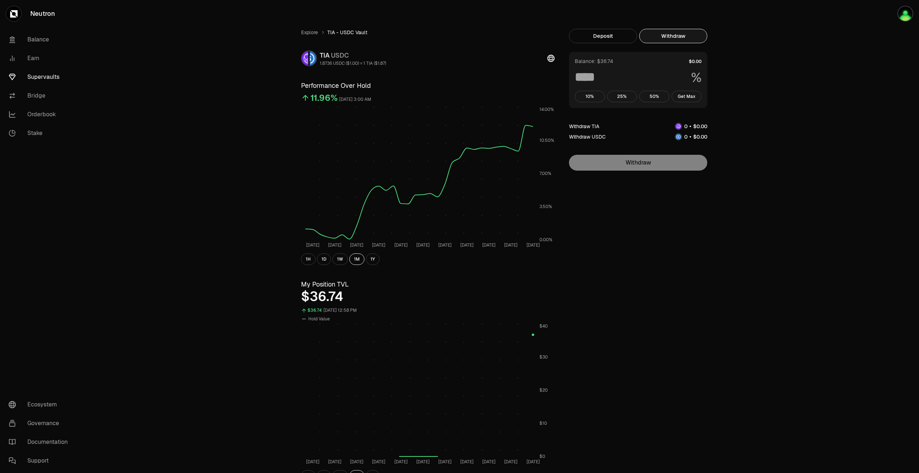
click at [685, 36] on button "Withdraw" at bounding box center [673, 36] width 68 height 14
click at [687, 96] on button "Get Max" at bounding box center [686, 97] width 30 height 12
type input "***"
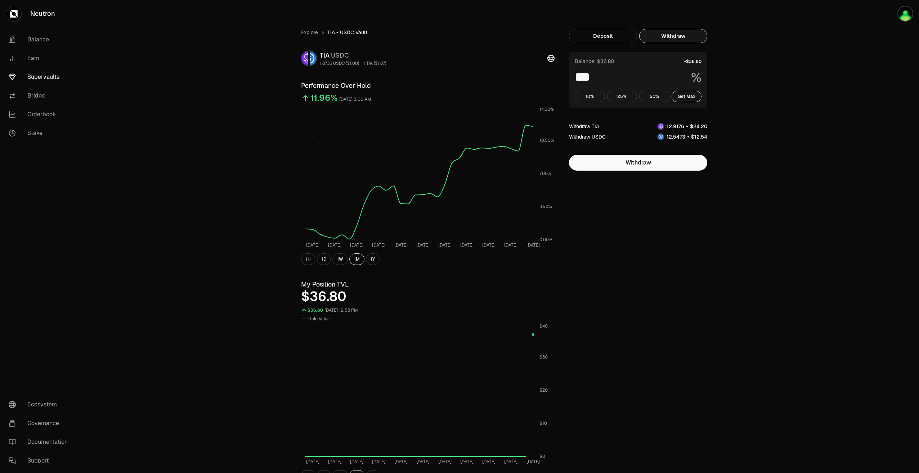
click at [208, 243] on div "Explore TIA - USDC Vault TIA USDC 1.8736 USDC ($1.00) = 1 TIA ($1.87) Performan…" at bounding box center [500, 343] width 838 height 687
click at [59, 113] on link "Orderbook" at bounding box center [40, 114] width 75 height 19
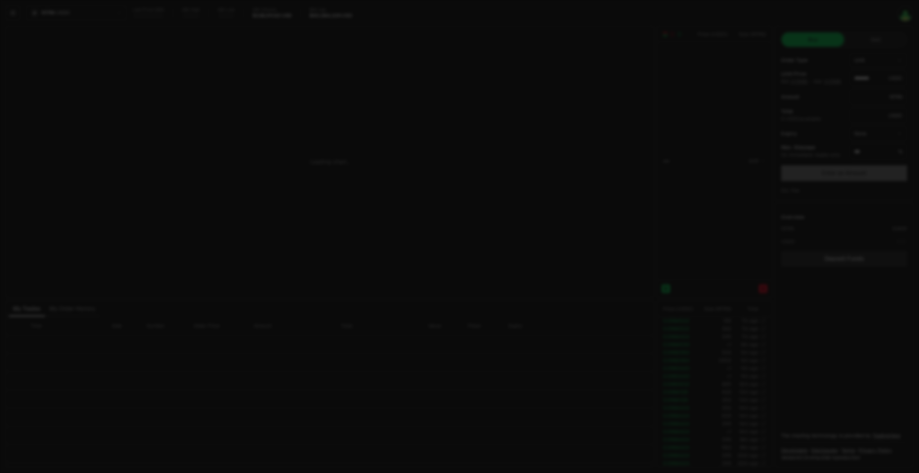
type input "********"
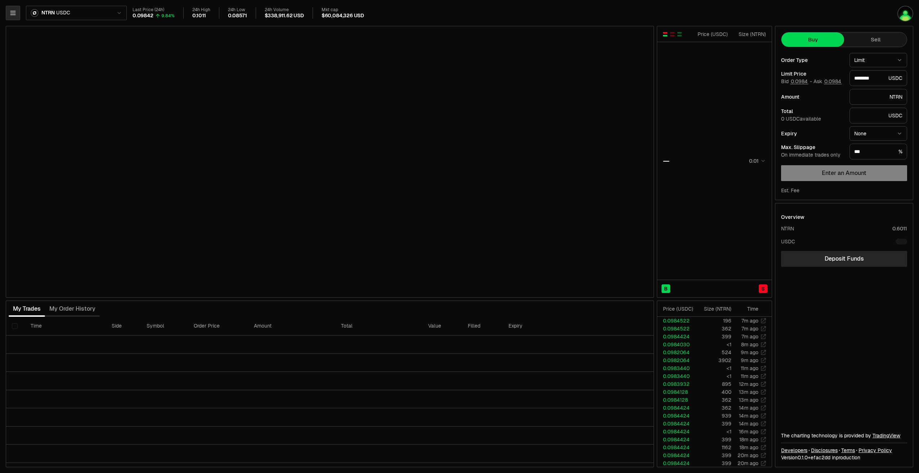
click at [15, 13] on icon "button" at bounding box center [12, 13] width 5 height 4
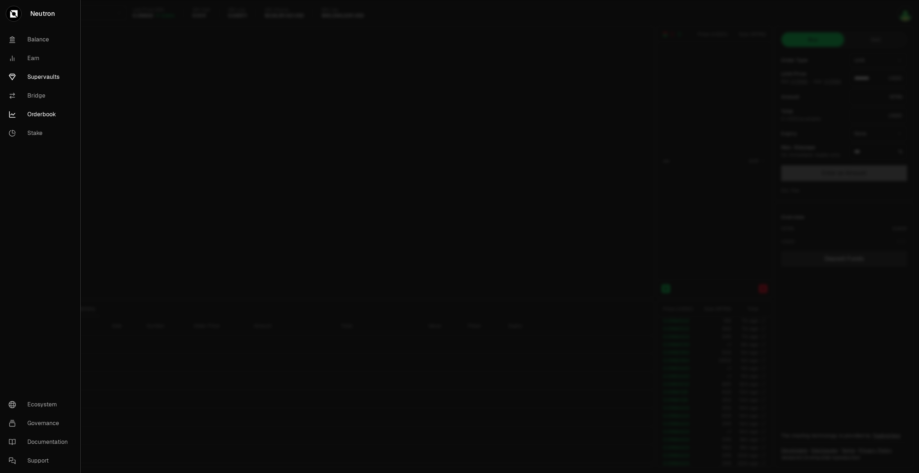
click at [42, 77] on link "Supervaults" at bounding box center [40, 77] width 75 height 19
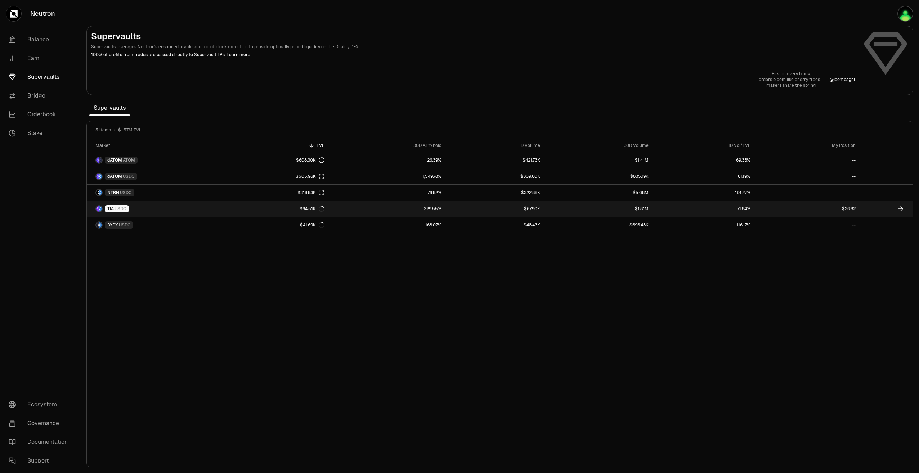
click at [345, 210] on link "229.55%" at bounding box center [387, 209] width 117 height 16
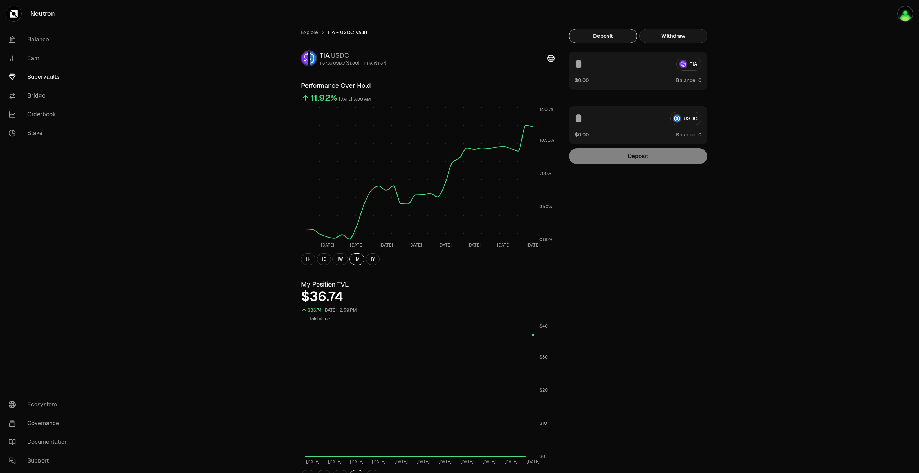
click at [686, 35] on button "Withdraw" at bounding box center [673, 36] width 68 height 14
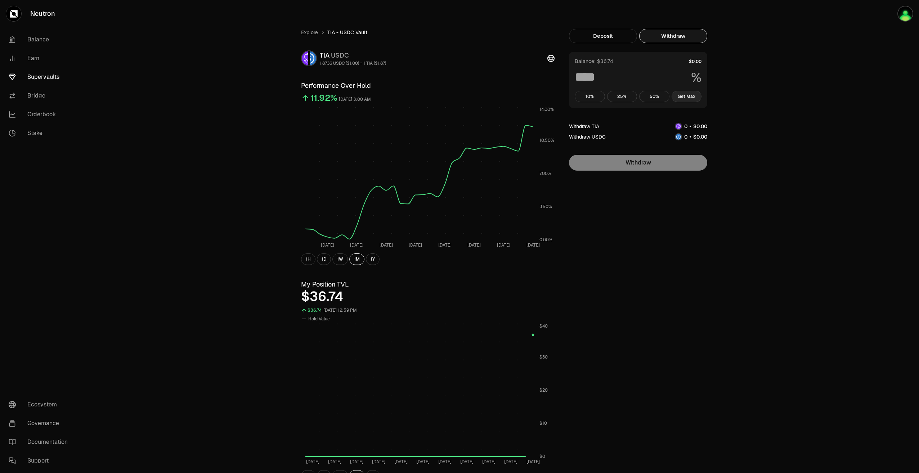
click at [687, 93] on button "Get Max" at bounding box center [686, 97] width 30 height 12
type input "***"
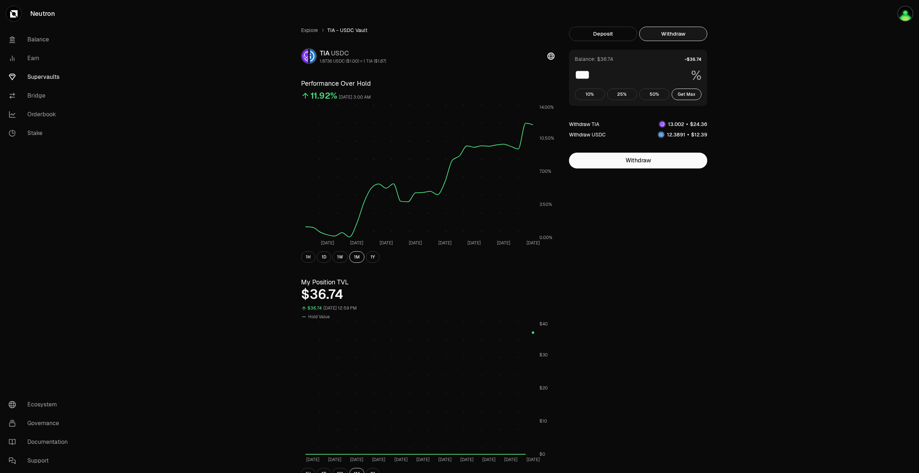
scroll to position [108, 0]
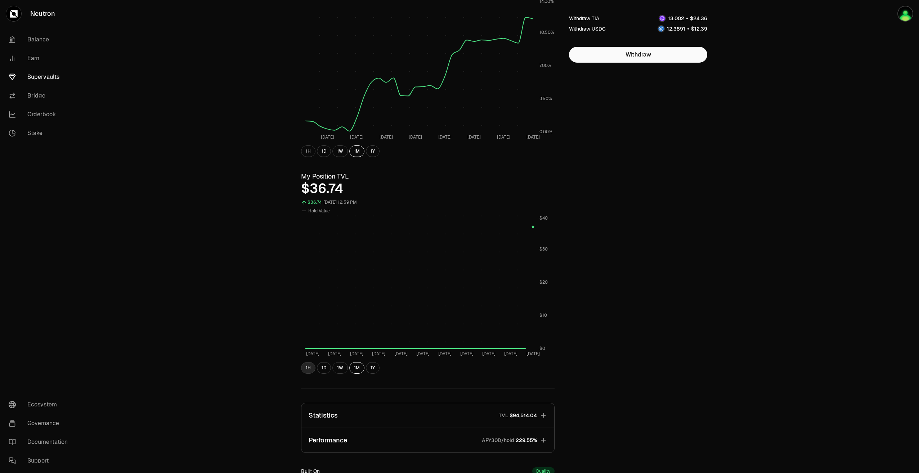
click at [308, 367] on button "1H" at bounding box center [308, 368] width 14 height 12
click at [320, 370] on button "1D" at bounding box center [324, 368] width 14 height 12
click at [309, 369] on button "1H" at bounding box center [308, 368] width 14 height 12
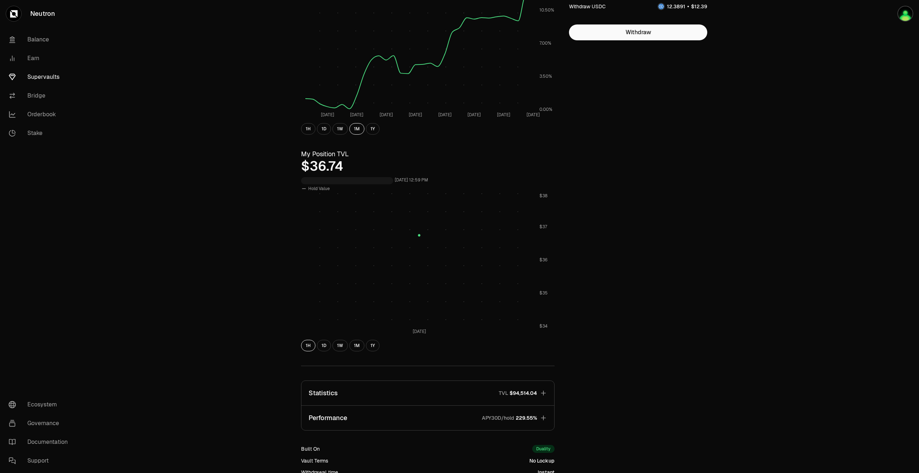
scroll to position [214, 0]
